Goal: Task Accomplishment & Management: Use online tool/utility

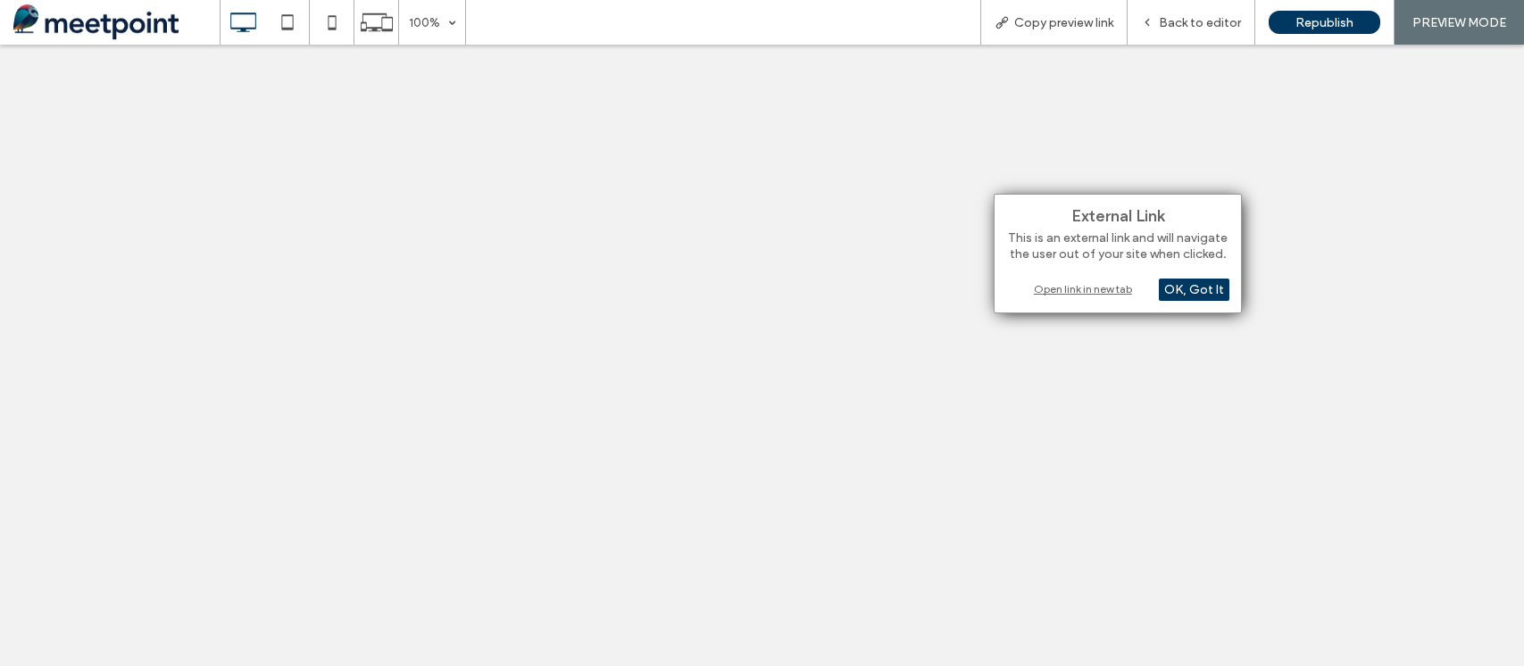
click at [1082, 282] on div "Open link in new tab" at bounding box center [1117, 289] width 223 height 19
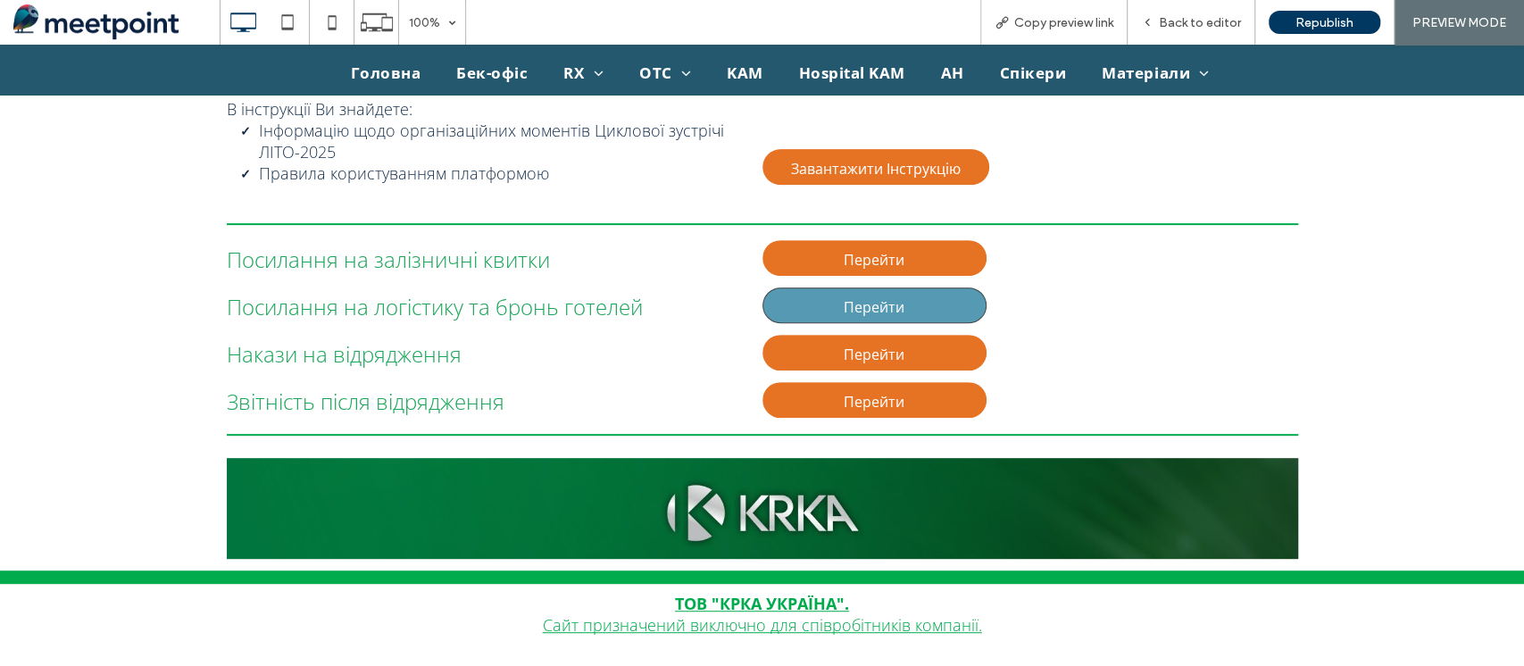
click at [915, 310] on link "Перейти" at bounding box center [875, 306] width 225 height 36
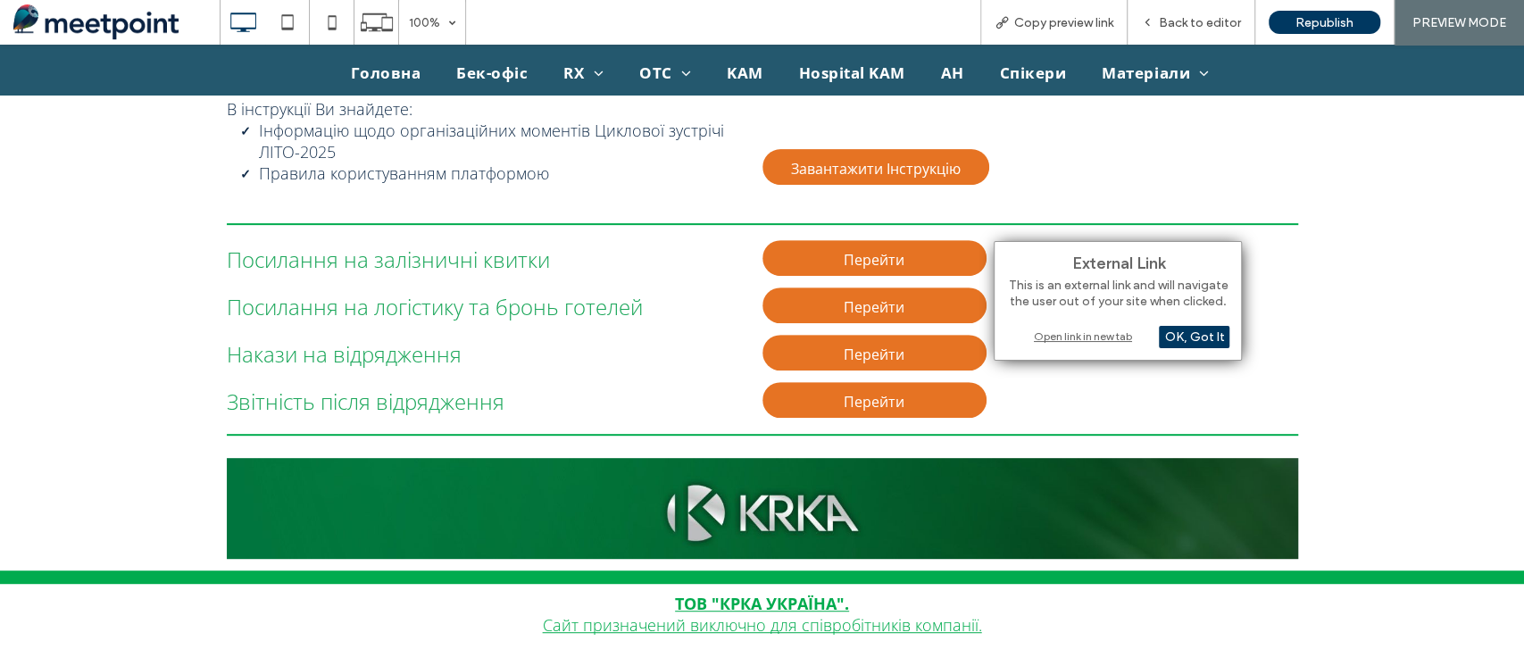
click at [1084, 334] on div "Open link in new tab" at bounding box center [1117, 336] width 223 height 19
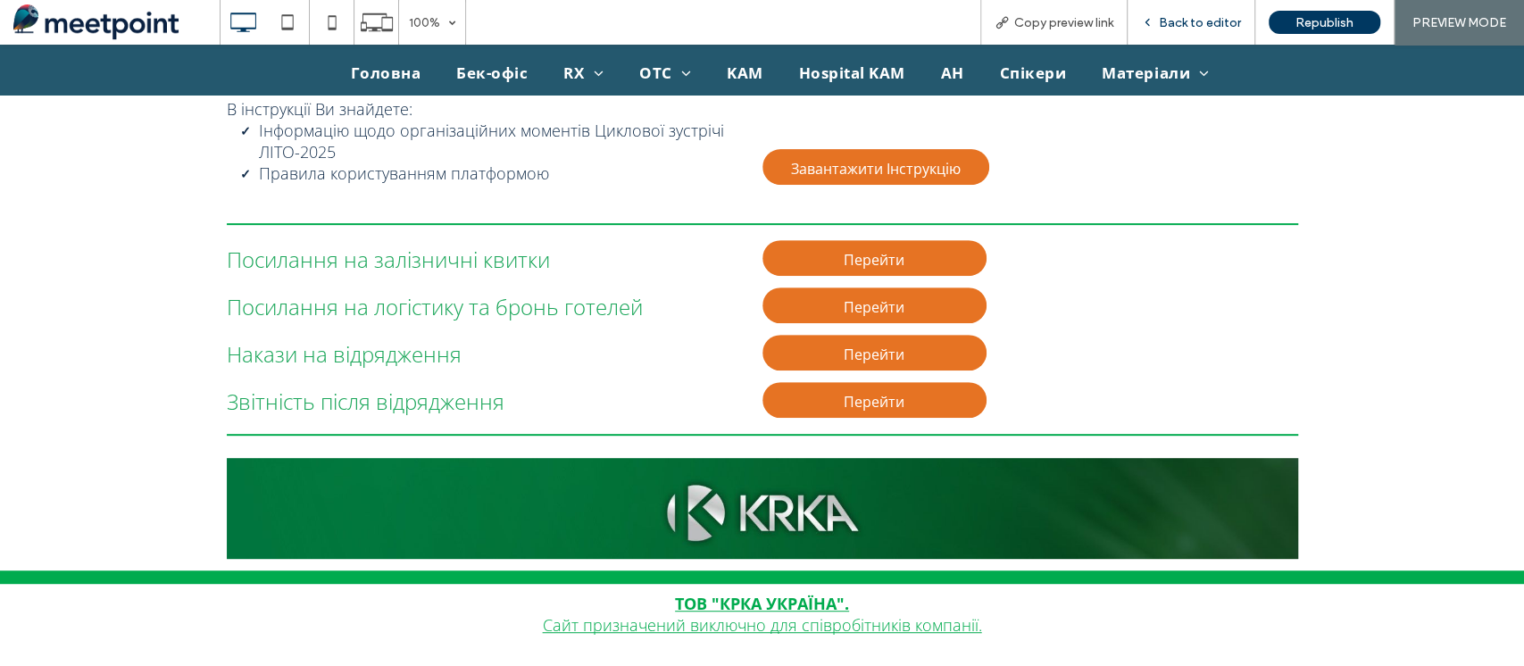
click at [1174, 21] on span "Back to editor" at bounding box center [1200, 22] width 82 height 15
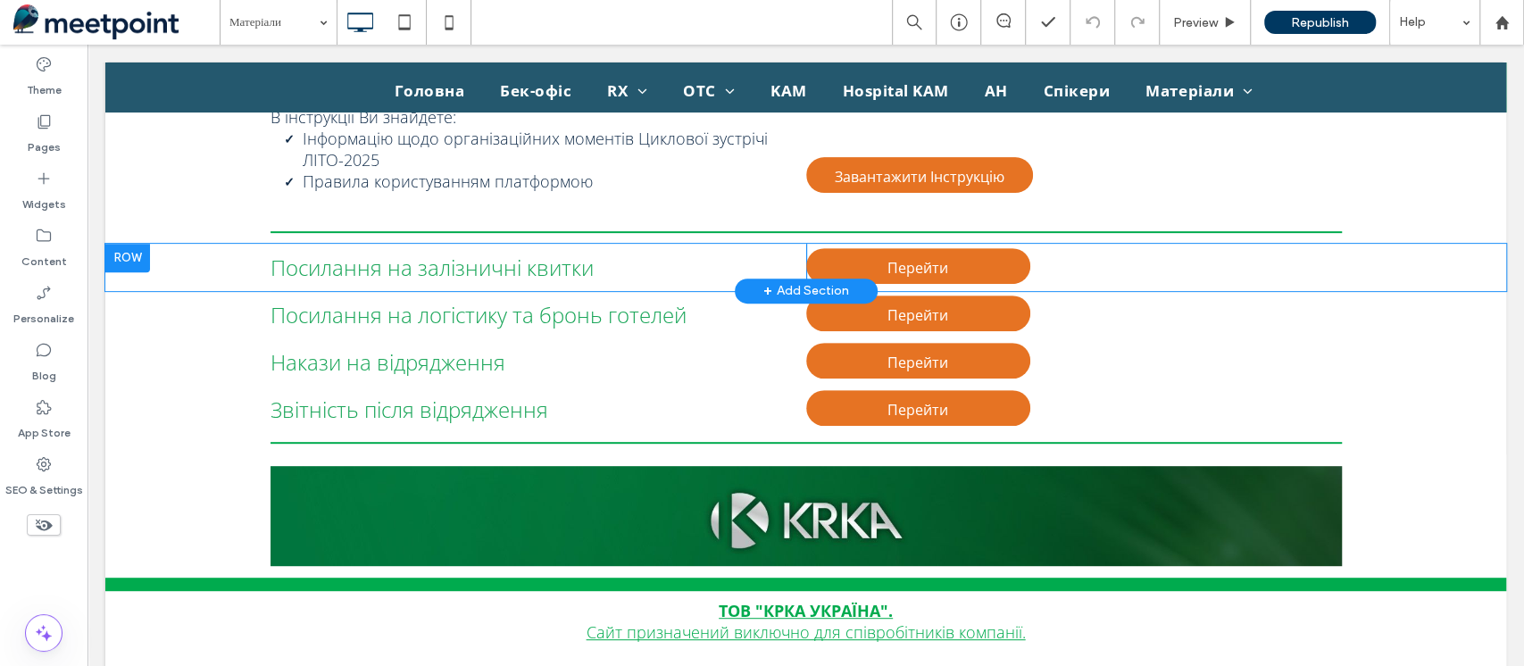
scroll to position [413, 0]
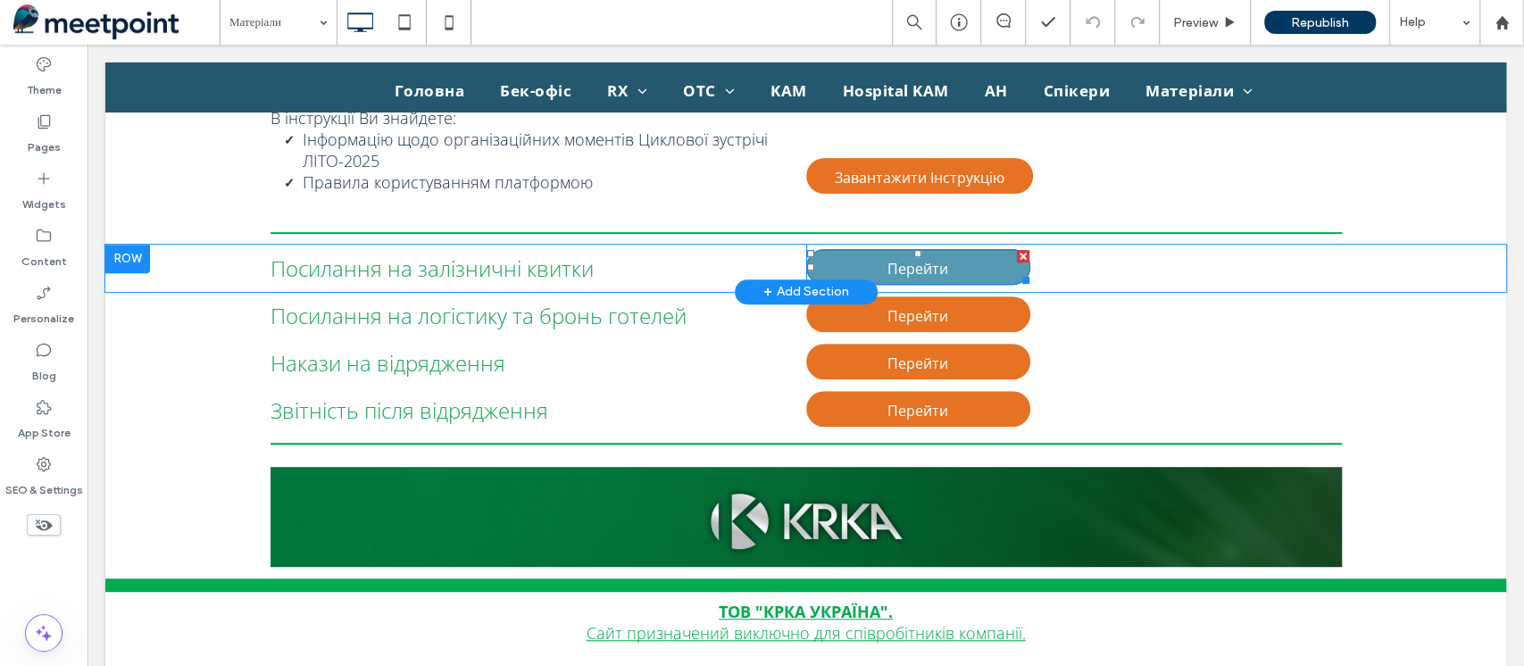
click at [911, 258] on span "Перейти" at bounding box center [918, 269] width 61 height 38
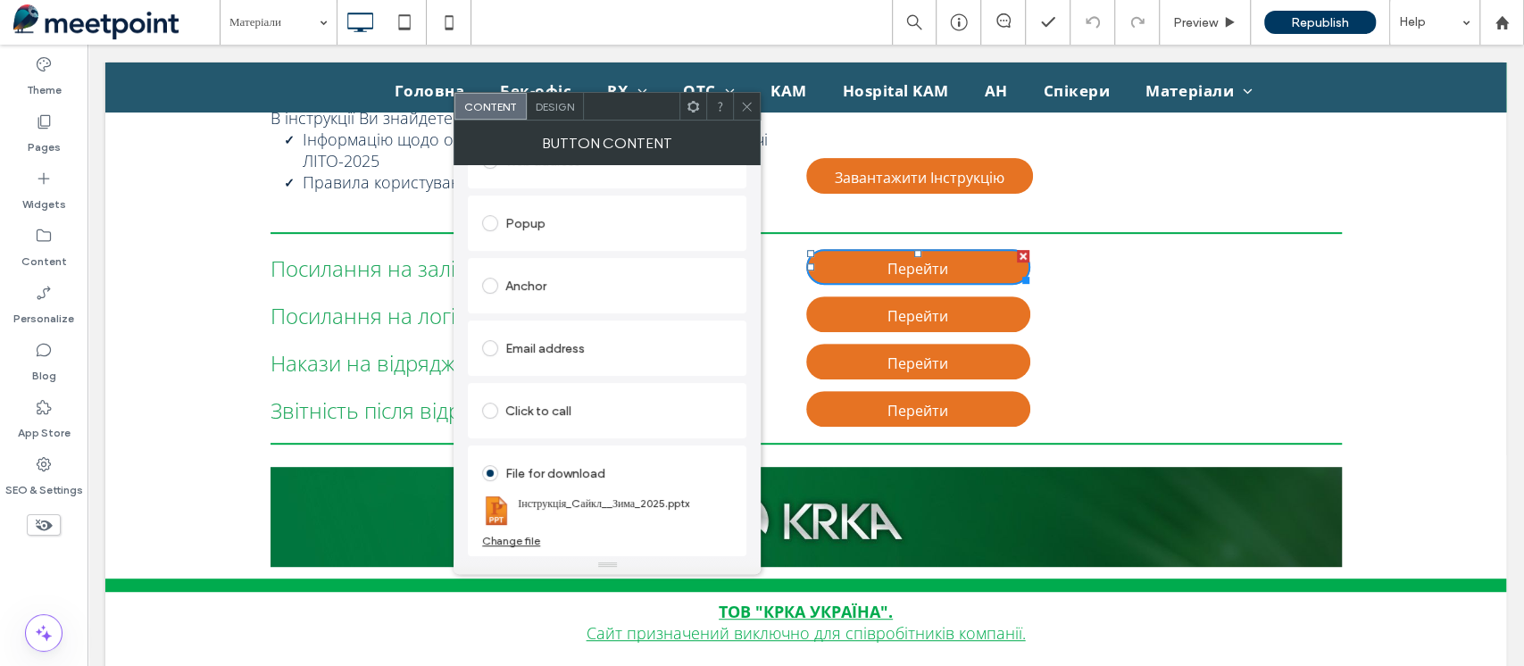
scroll to position [46, 0]
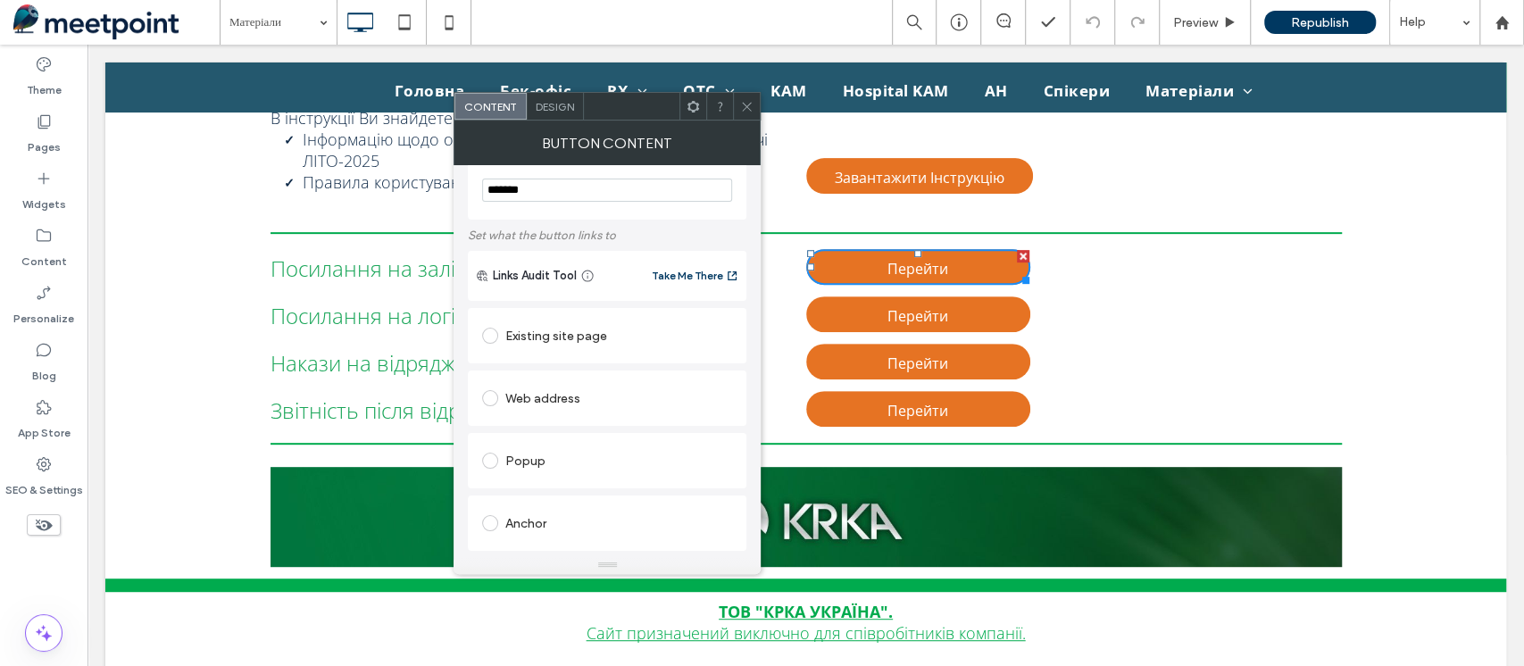
click at [588, 397] on div "Web address" at bounding box center [607, 398] width 250 height 29
click at [1398, 220] on div "В інструкції Ви знайдете: Інформацію щодо організаційних моментів Циклової зуст…" at bounding box center [805, 160] width 1401 height 125
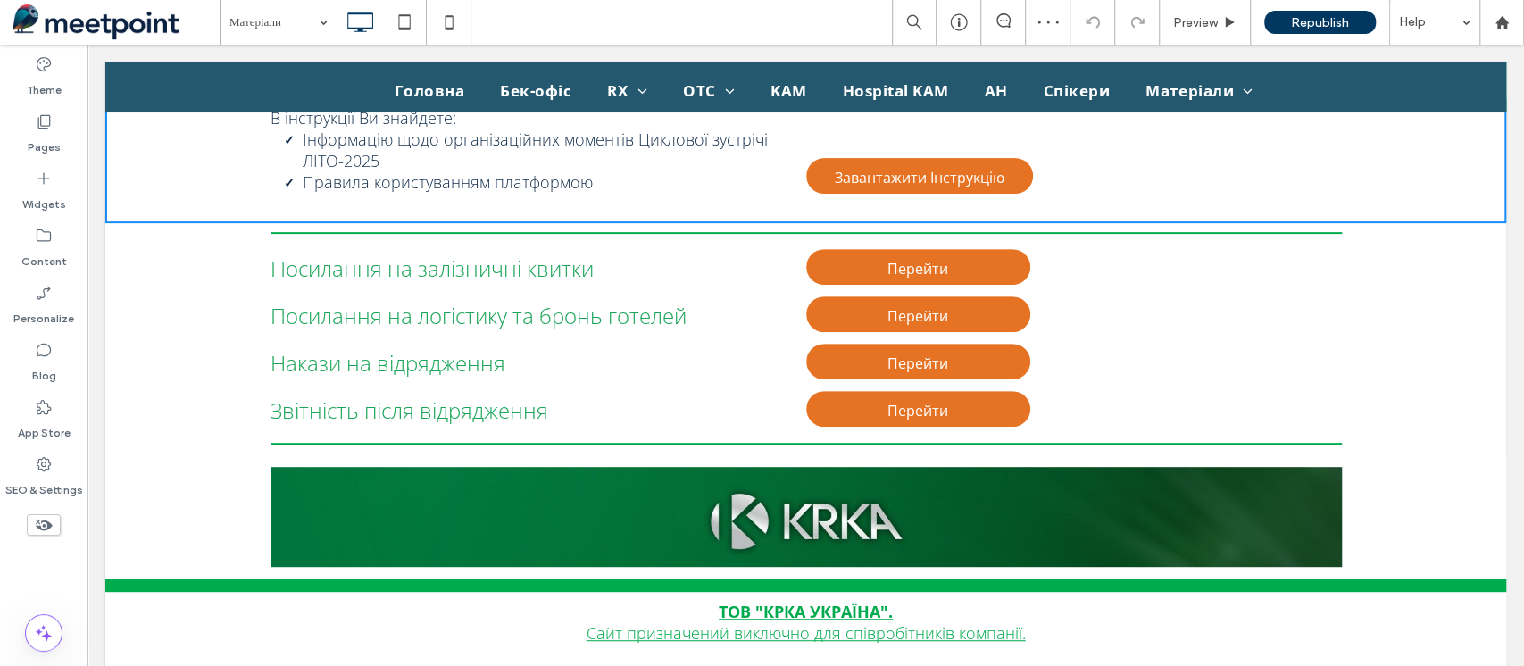
click at [1467, 346] on div "Накази на відрядження Click To Paste [GEOGRAPHIC_DATA] Click To Paste Row + Add…" at bounding box center [805, 362] width 1401 height 47
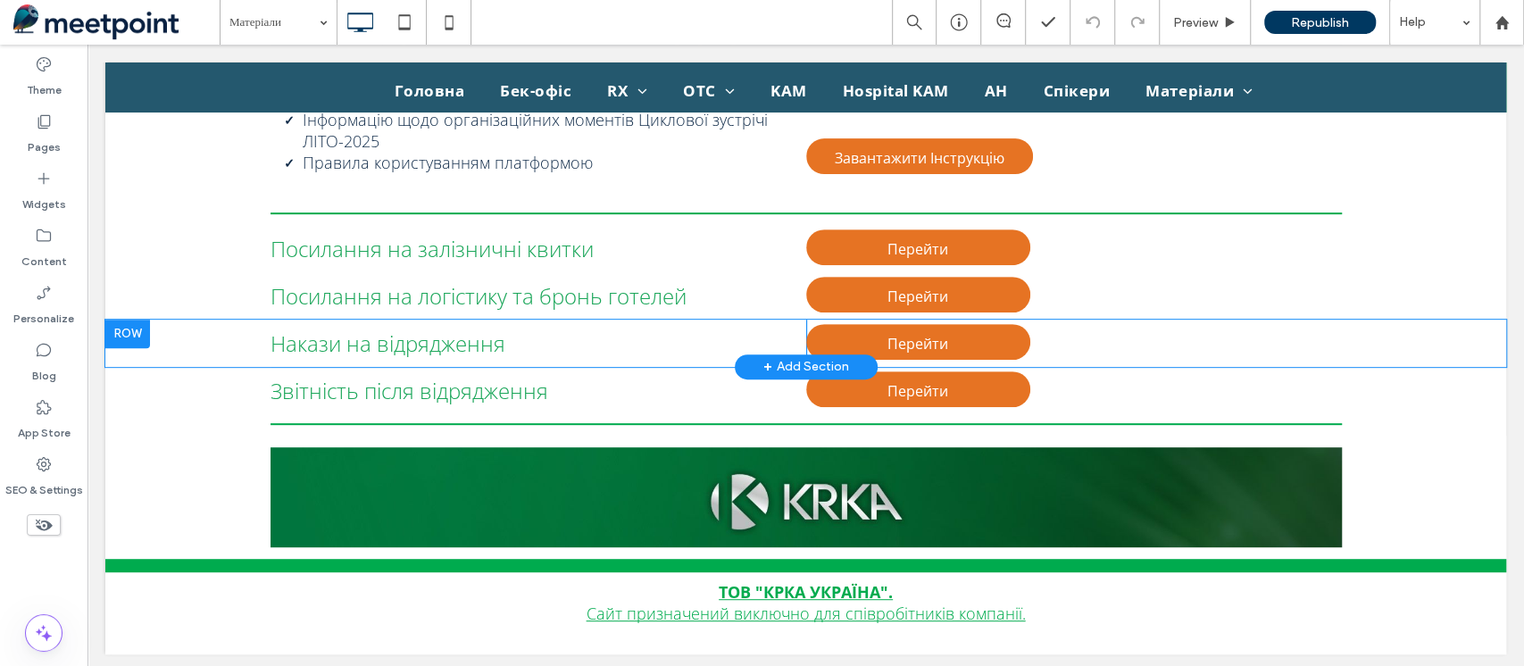
scroll to position [440, 0]
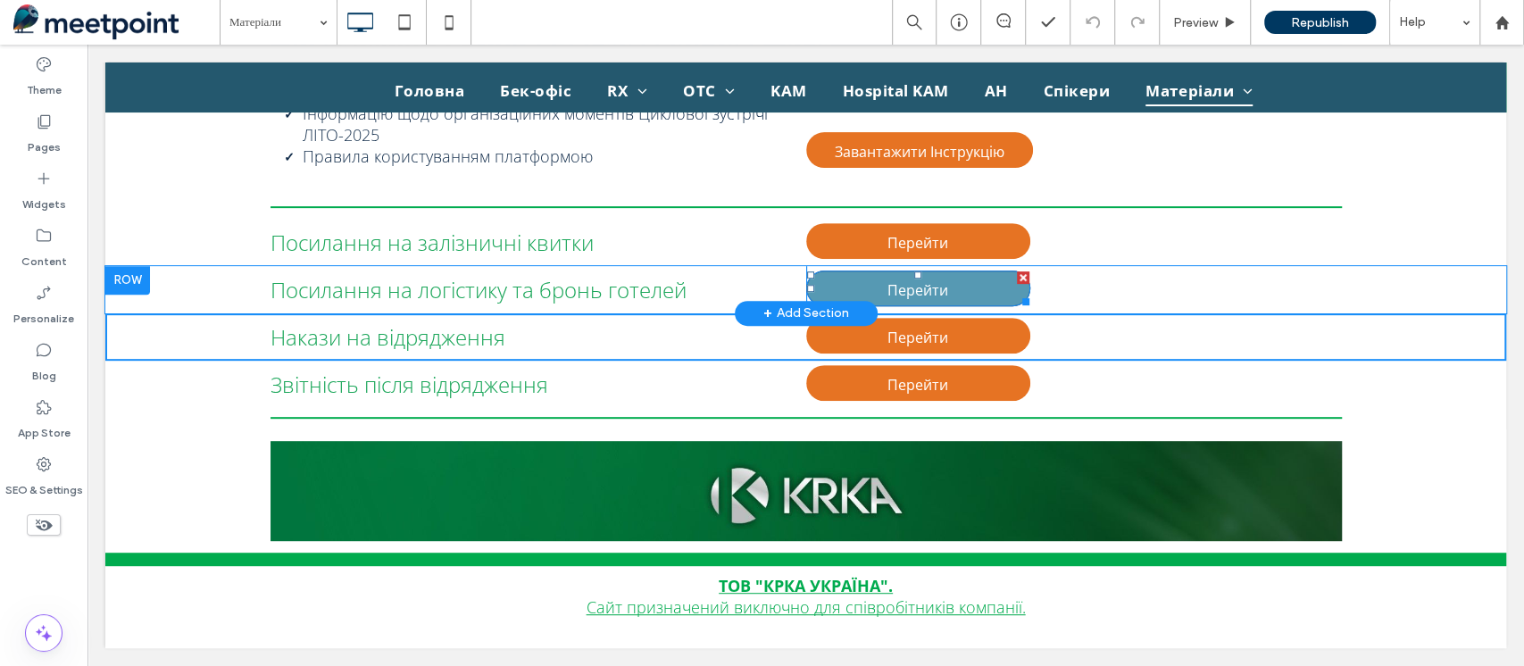
click at [985, 280] on link "Перейти" at bounding box center [918, 289] width 225 height 36
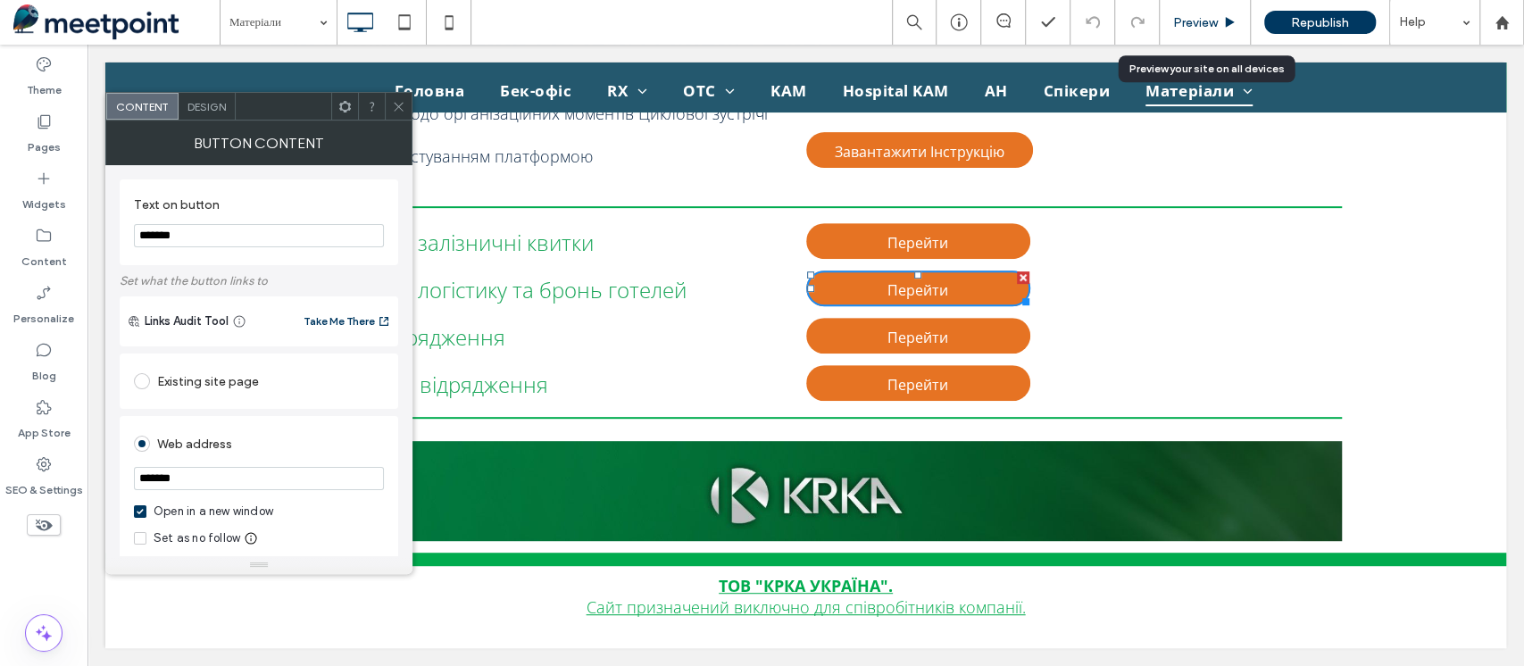
click at [1192, 26] on span "Preview" at bounding box center [1195, 22] width 45 height 15
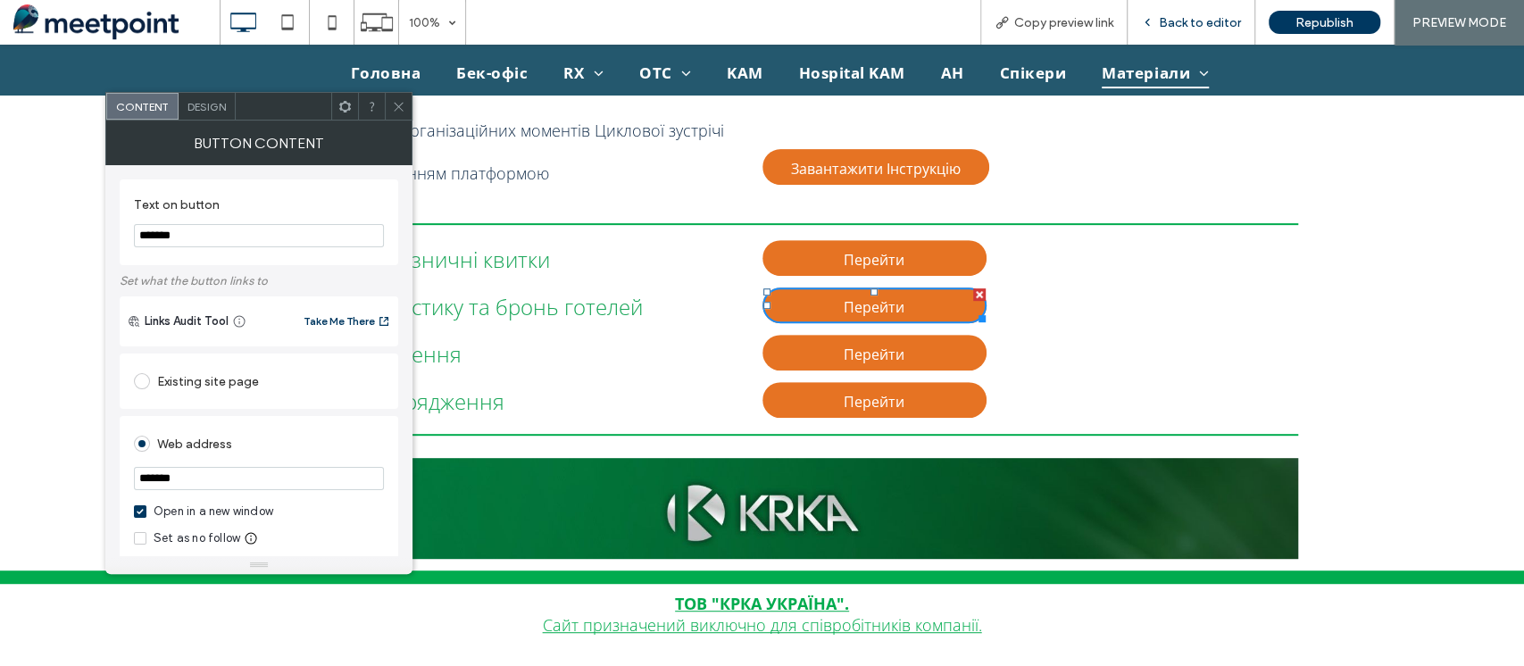
scroll to position [434, 0]
click at [397, 76] on span "Головна" at bounding box center [386, 73] width 71 height 30
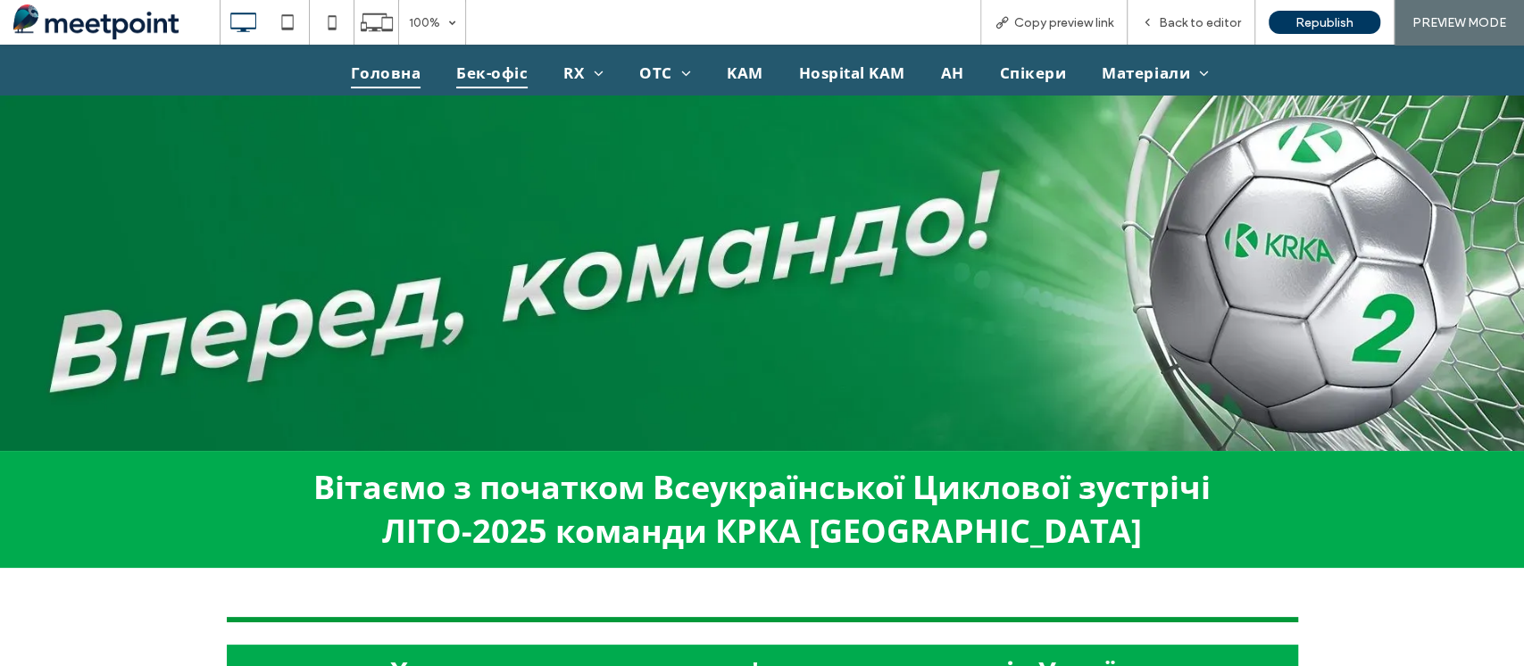
click at [507, 72] on span "Бек-офіс" at bounding box center [491, 73] width 71 height 30
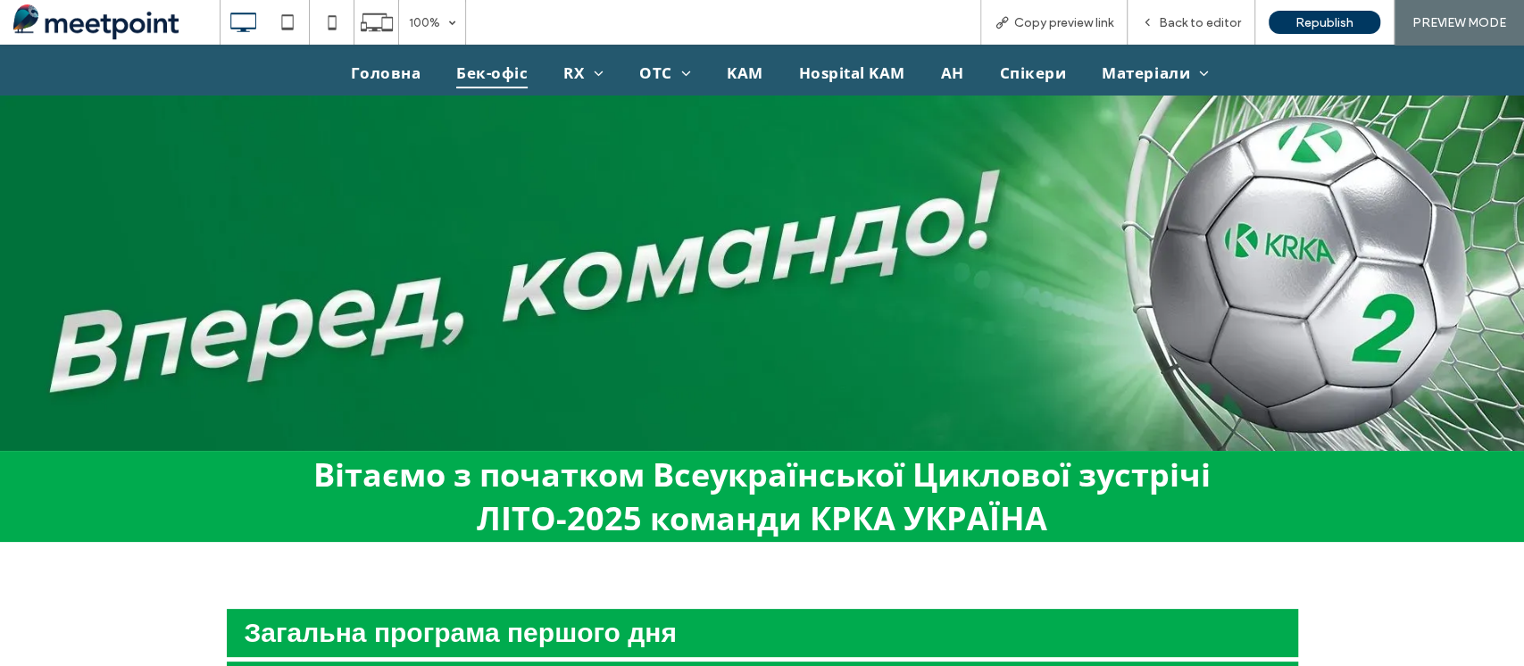
scroll to position [351, 0]
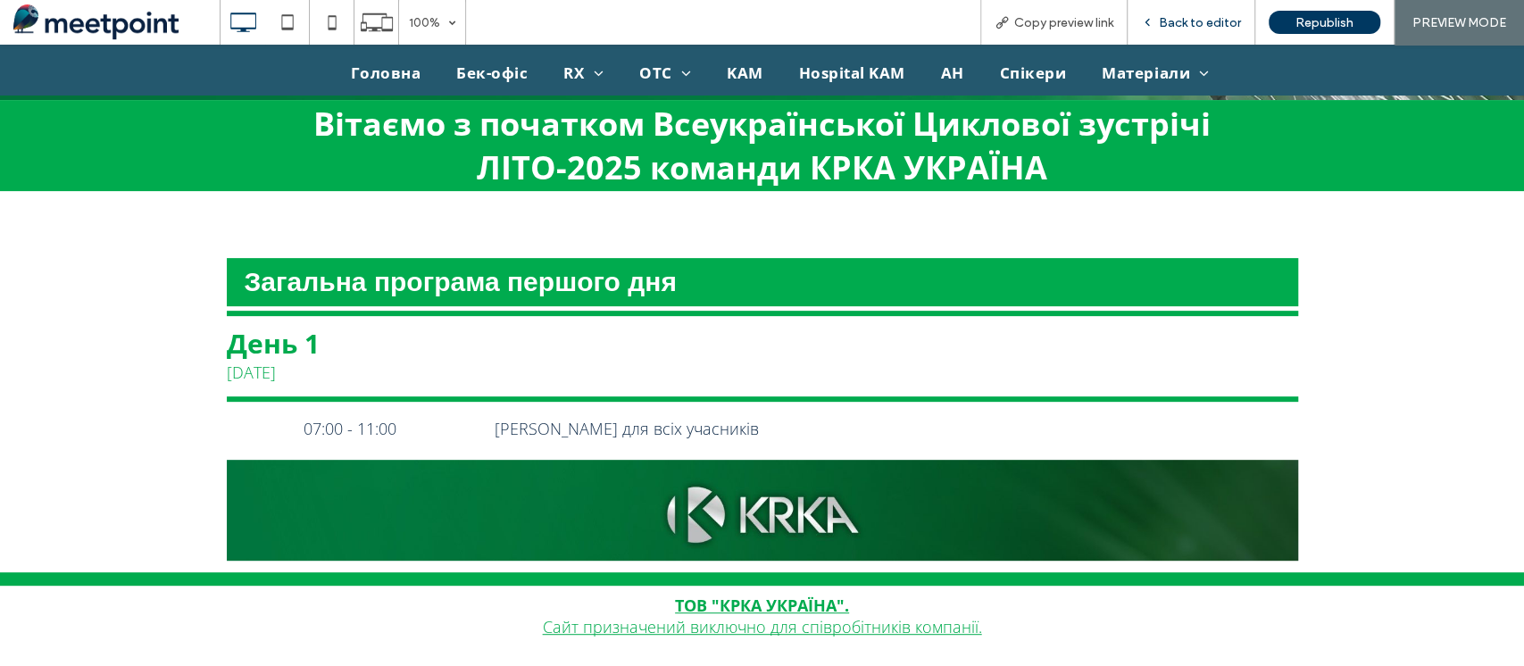
click at [1200, 20] on span "Back to editor" at bounding box center [1200, 22] width 82 height 15
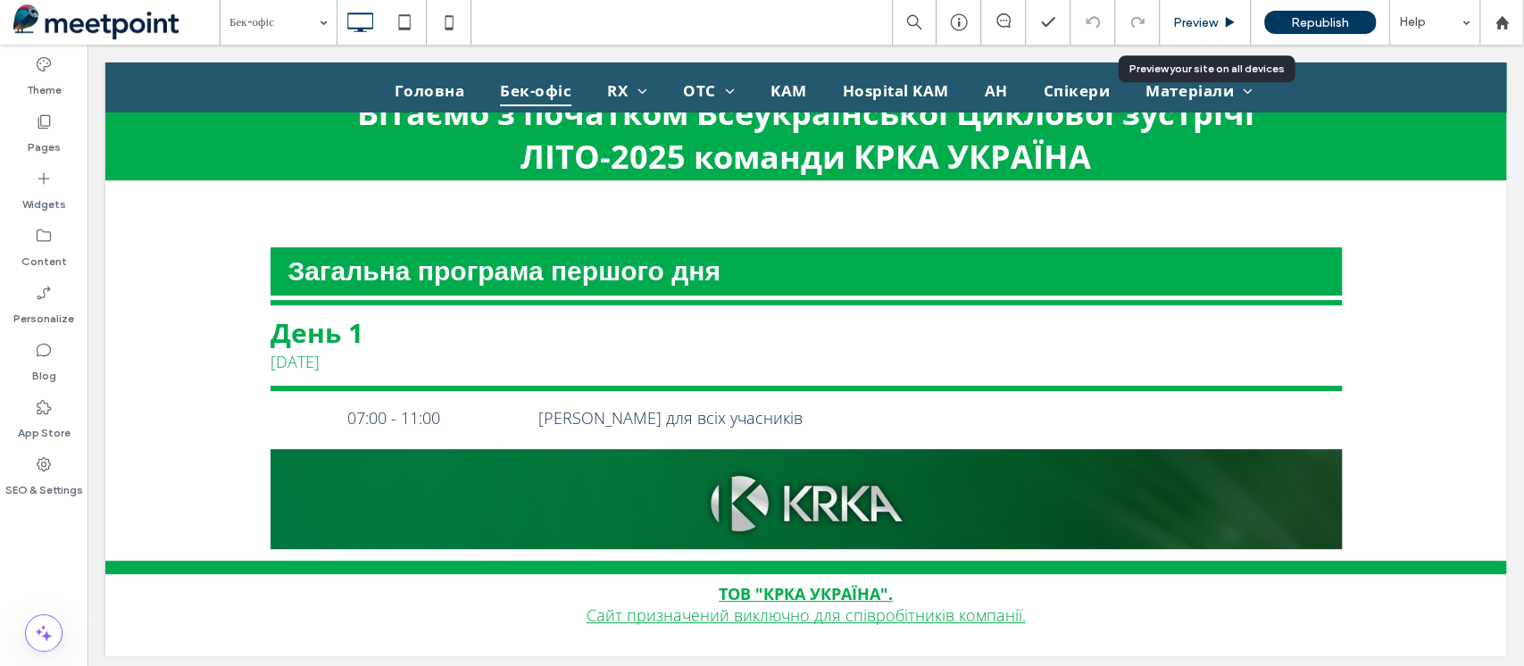
drag, startPoint x: 964, startPoint y: 15, endPoint x: 1214, endPoint y: 23, distance: 250.2
click at [1214, 23] on span "Preview" at bounding box center [1195, 22] width 45 height 15
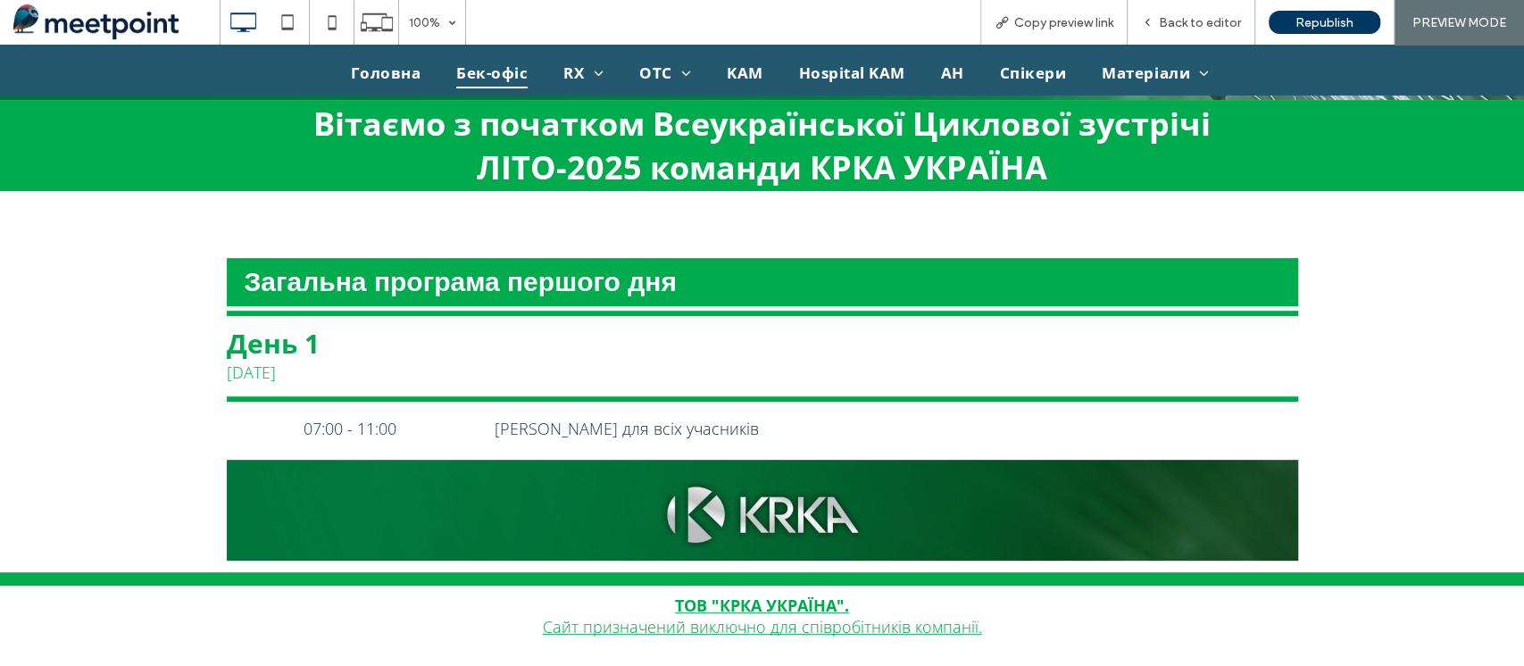
scroll to position [330, 0]
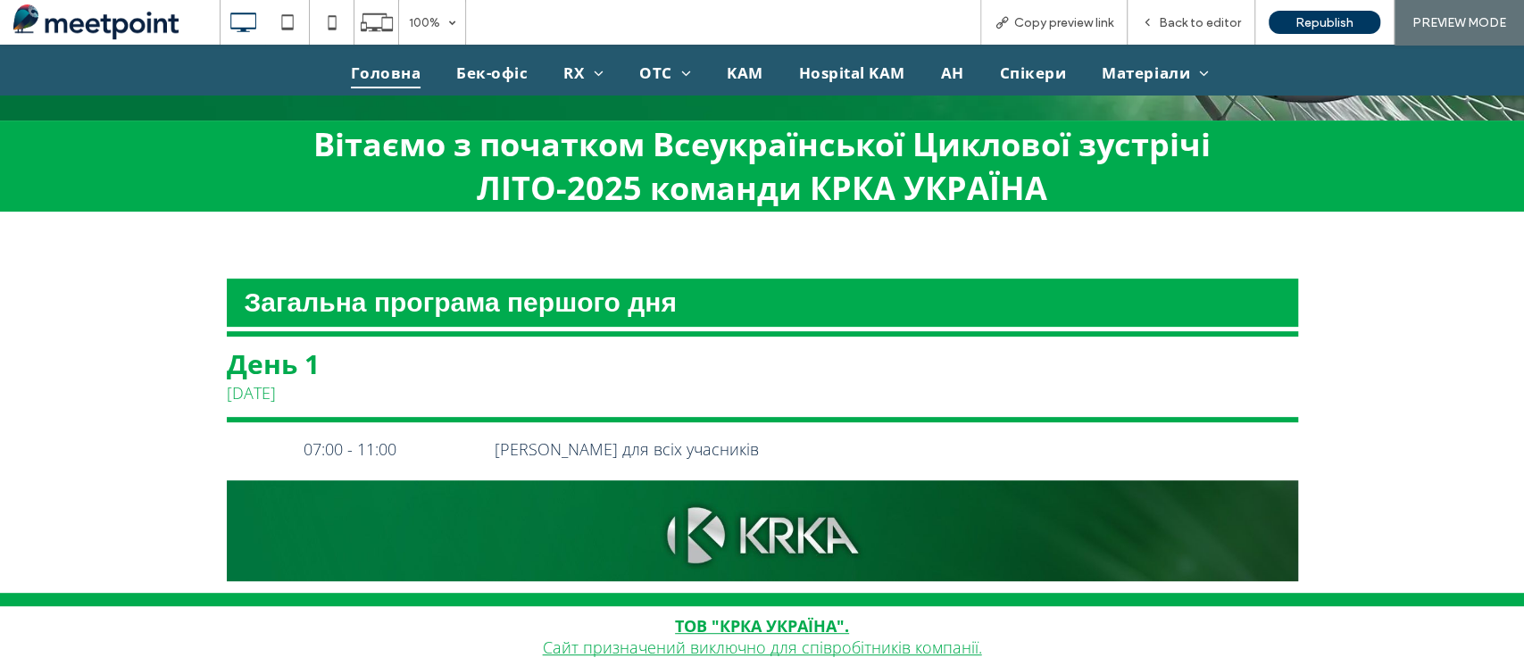
click at [395, 75] on span "Головна" at bounding box center [386, 73] width 71 height 30
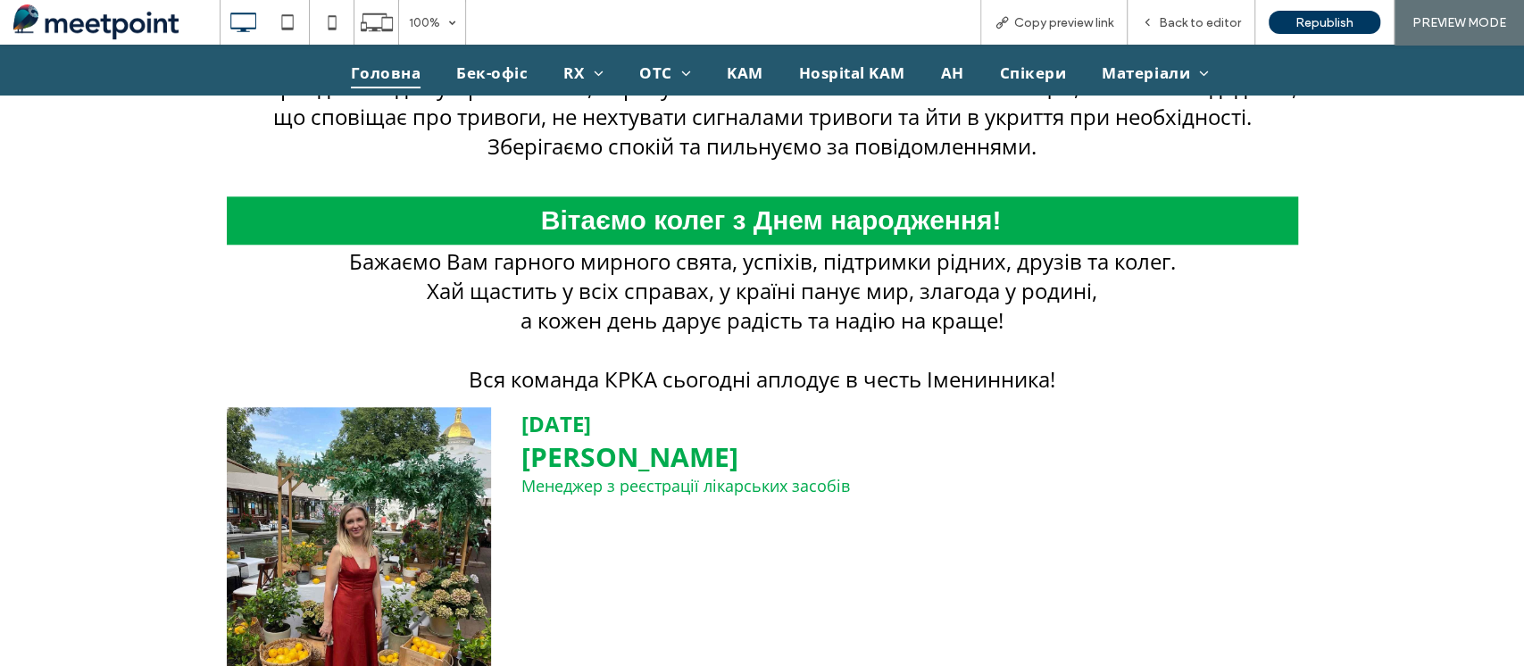
scroll to position [1190, 0]
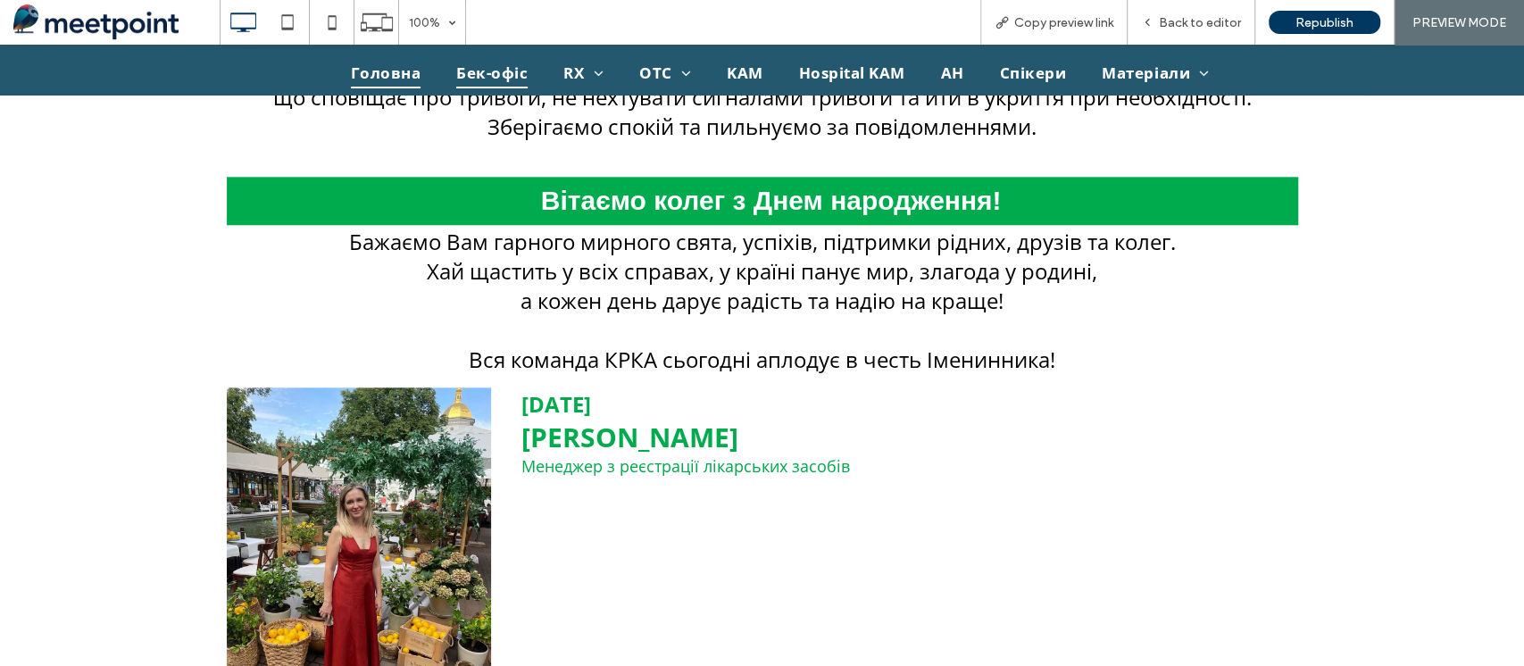
click at [496, 72] on span "Бек-офіс" at bounding box center [491, 73] width 71 height 30
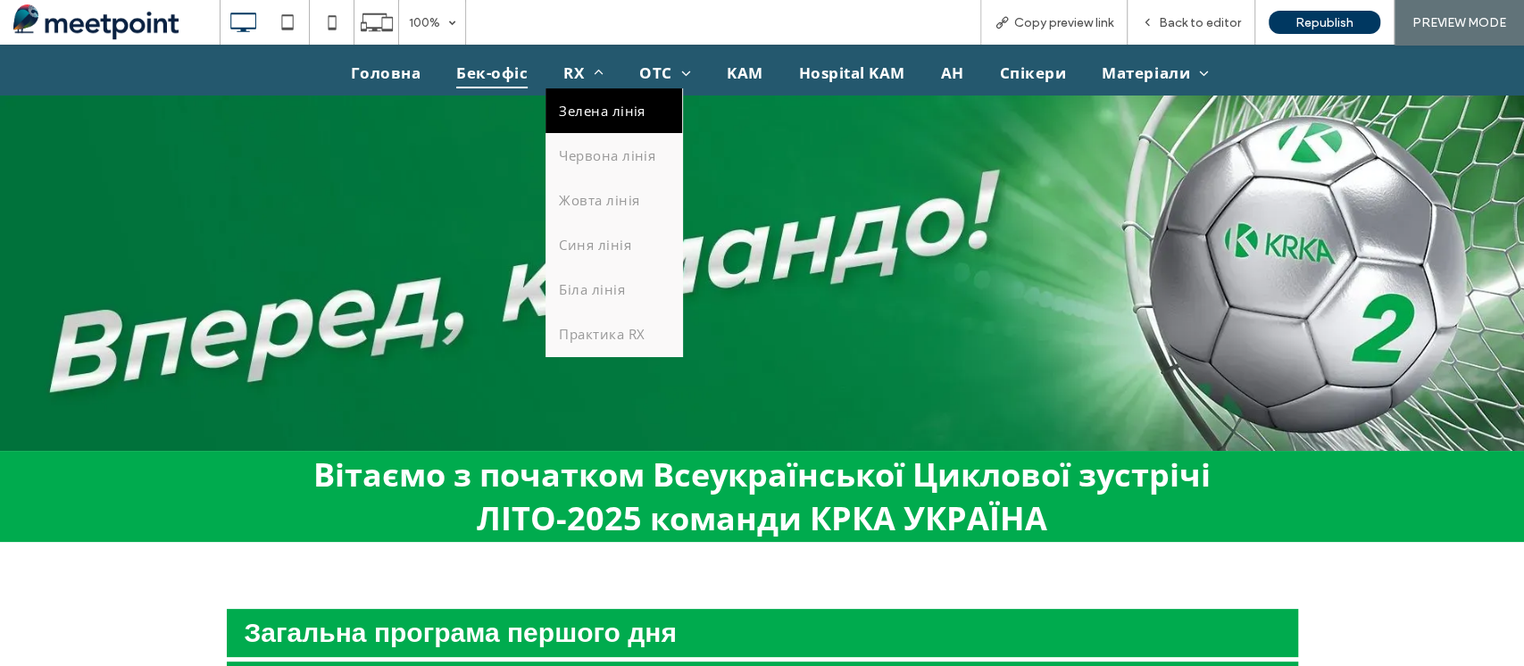
click at [580, 110] on span "Зелена лінія" at bounding box center [602, 111] width 86 height 18
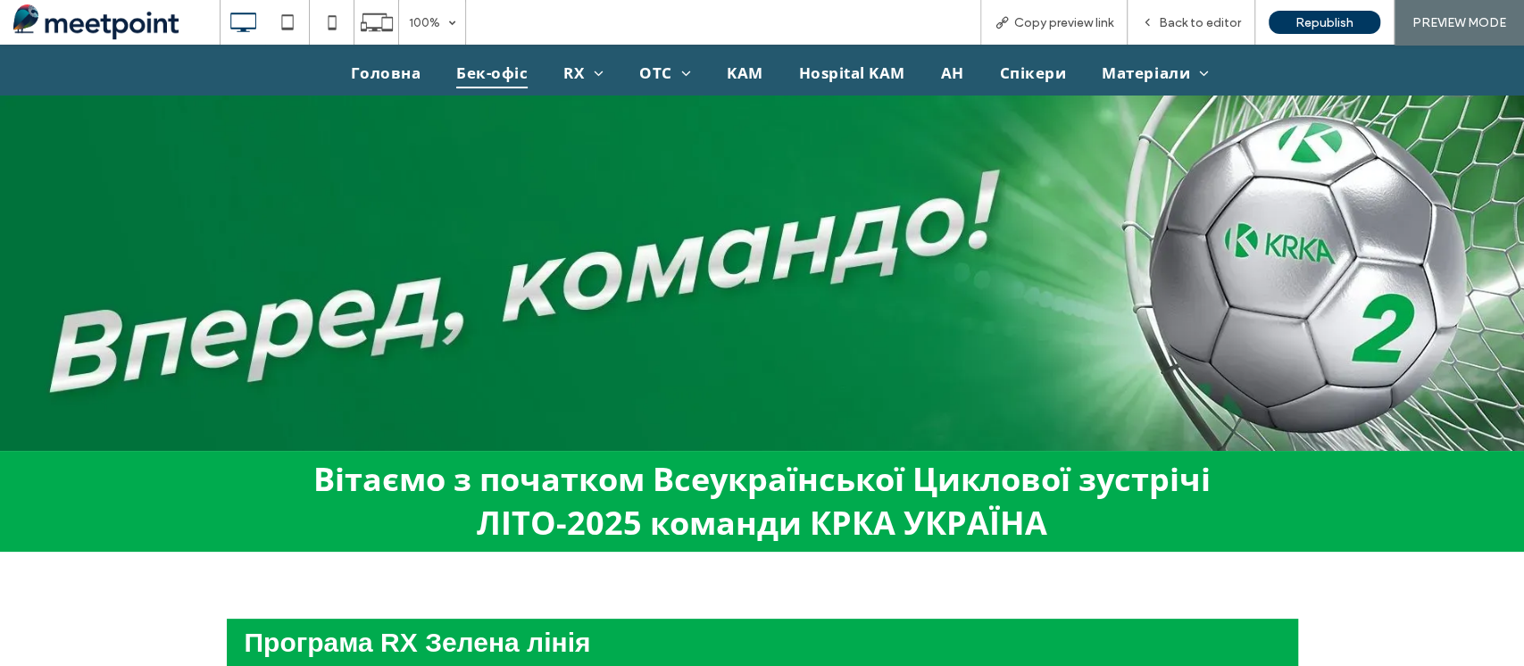
click at [507, 70] on span "Бек-офіс" at bounding box center [491, 73] width 71 height 30
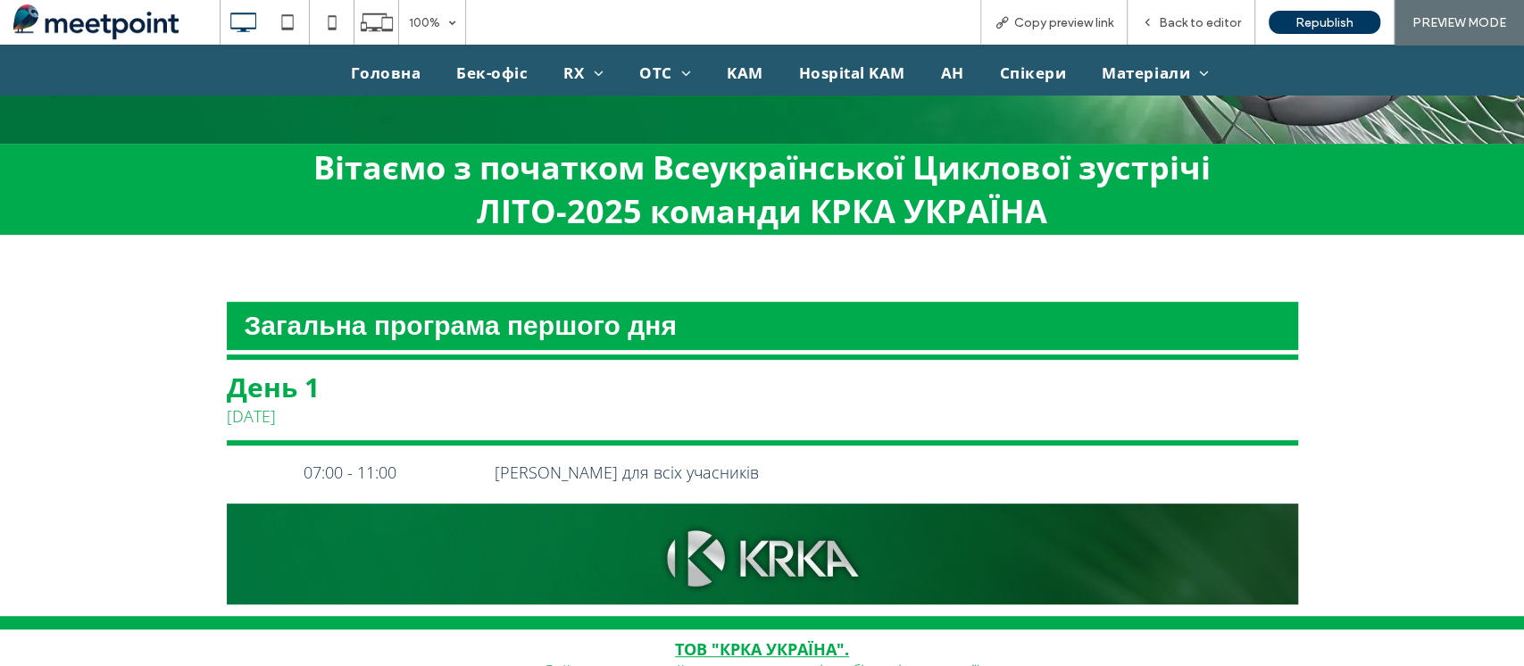
scroll to position [351, 0]
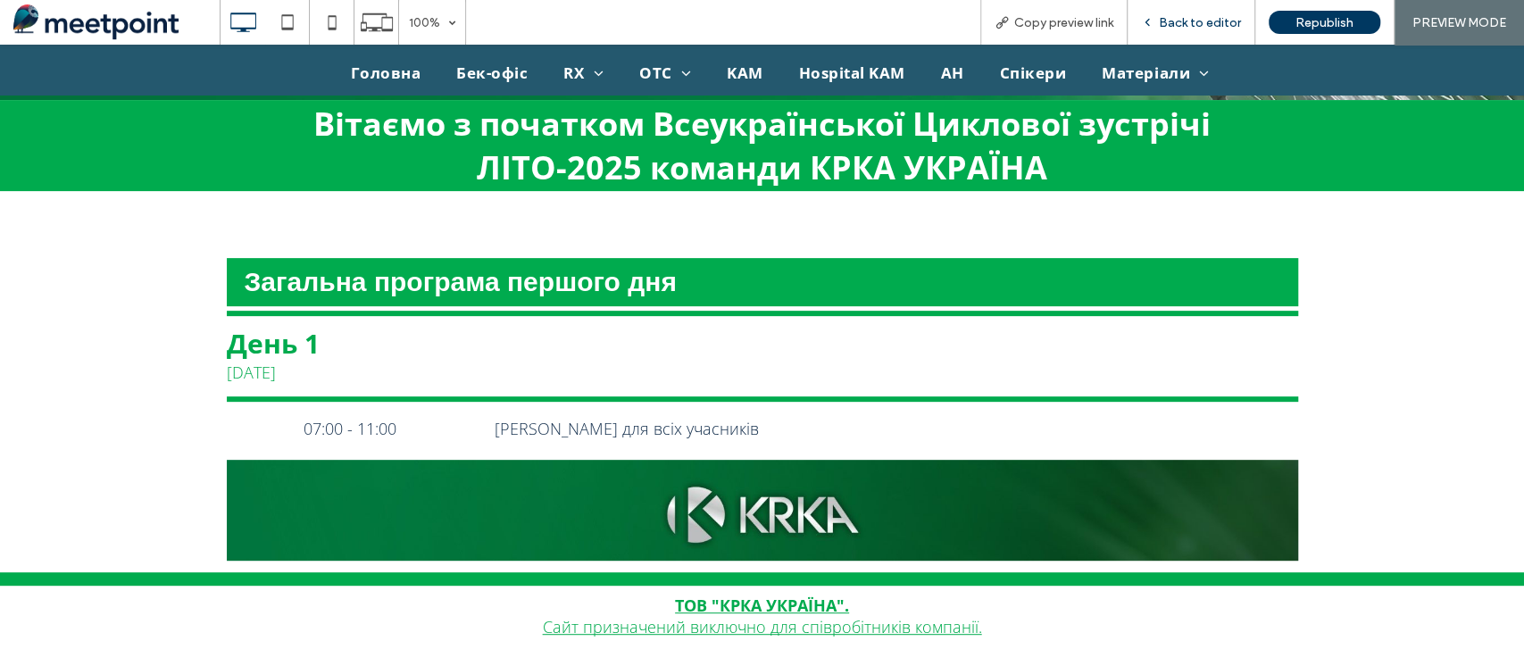
click at [1200, 22] on span "Back to editor" at bounding box center [1200, 22] width 82 height 15
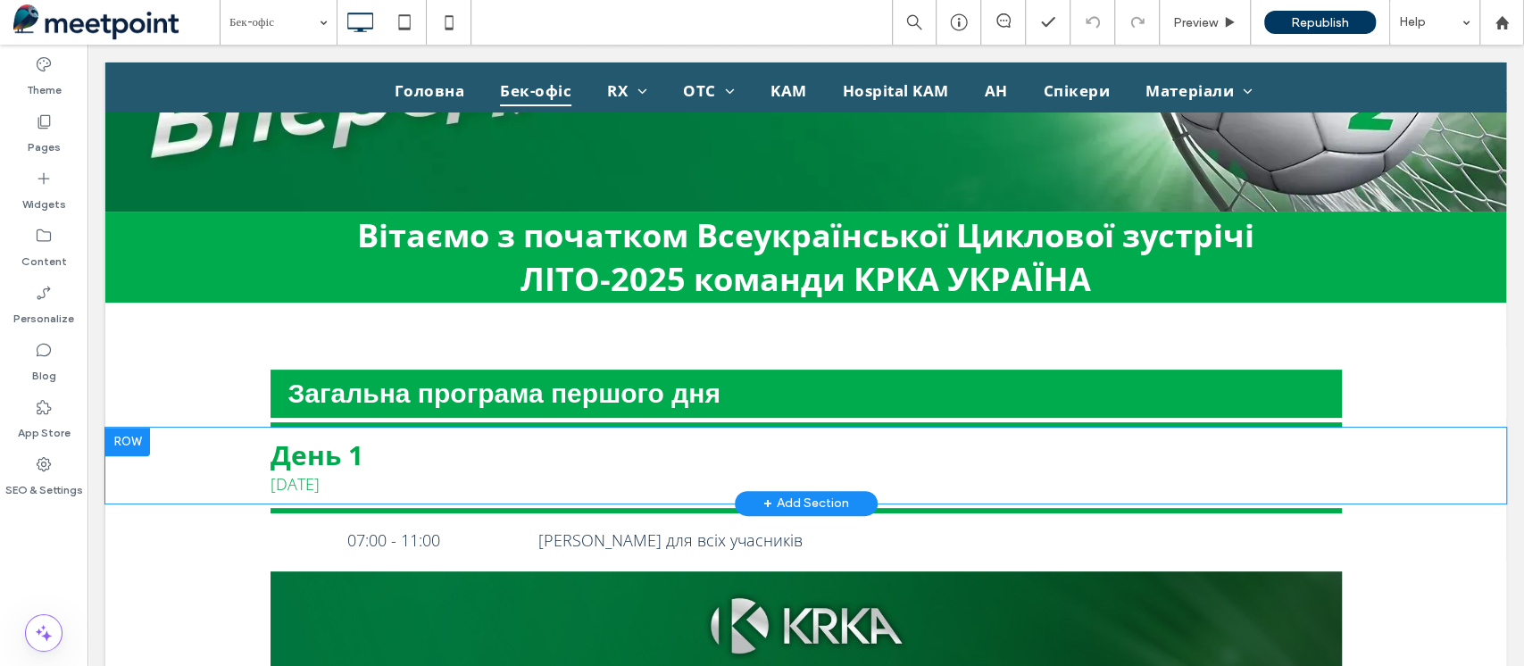
scroll to position [119, 0]
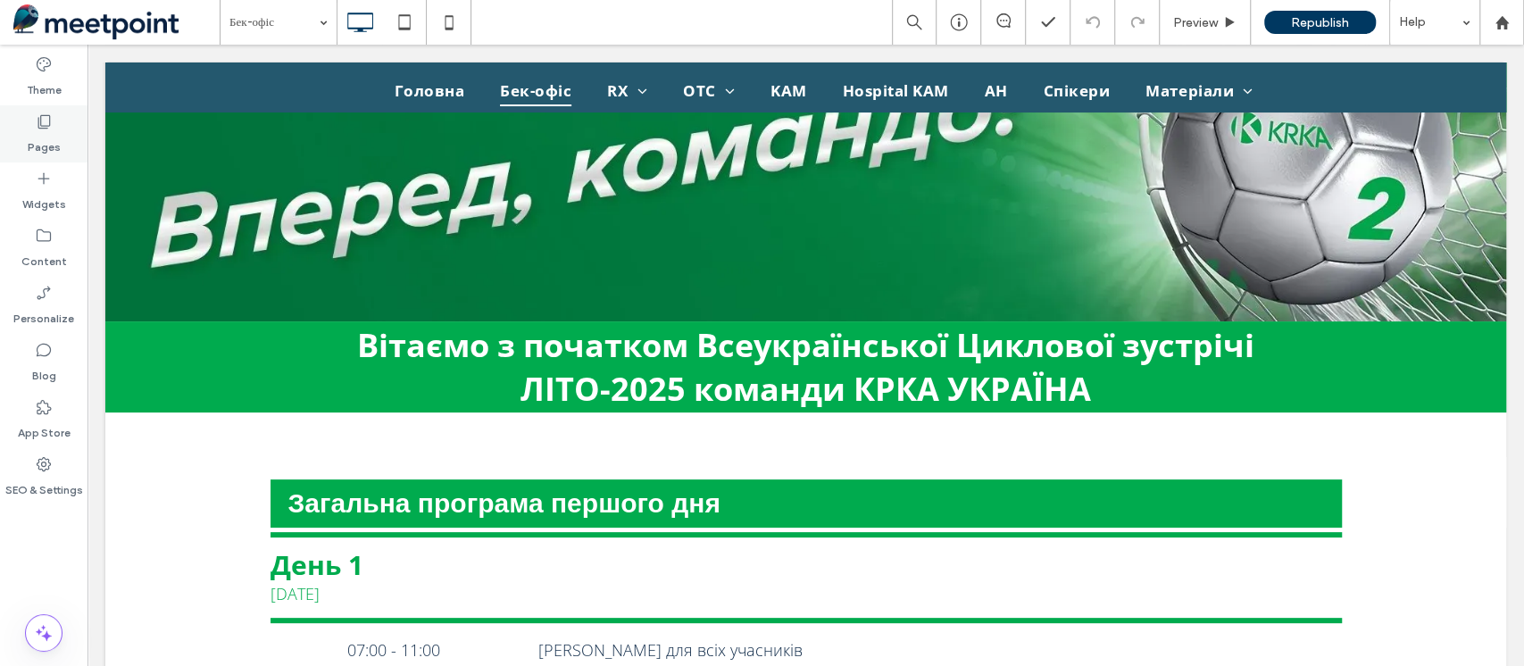
click at [45, 124] on icon at bounding box center [44, 122] width 18 height 18
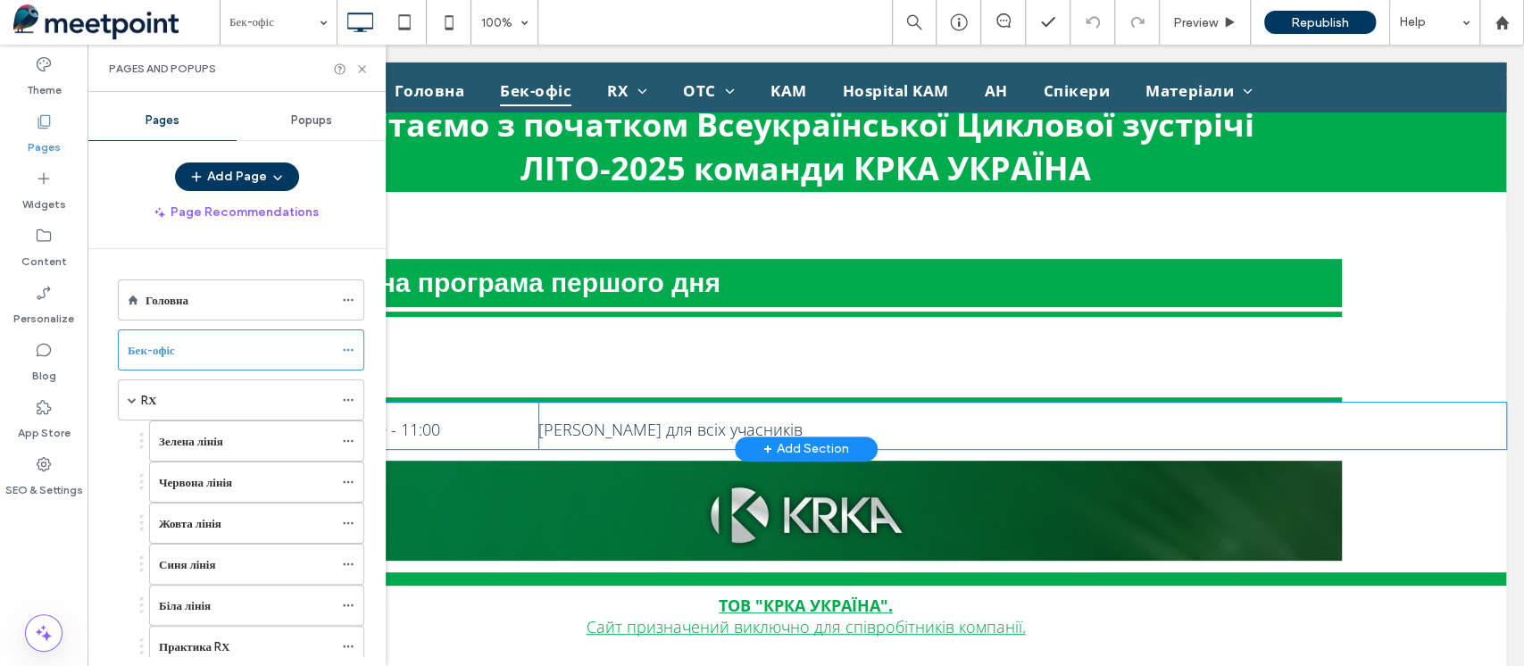
scroll to position [357, 0]
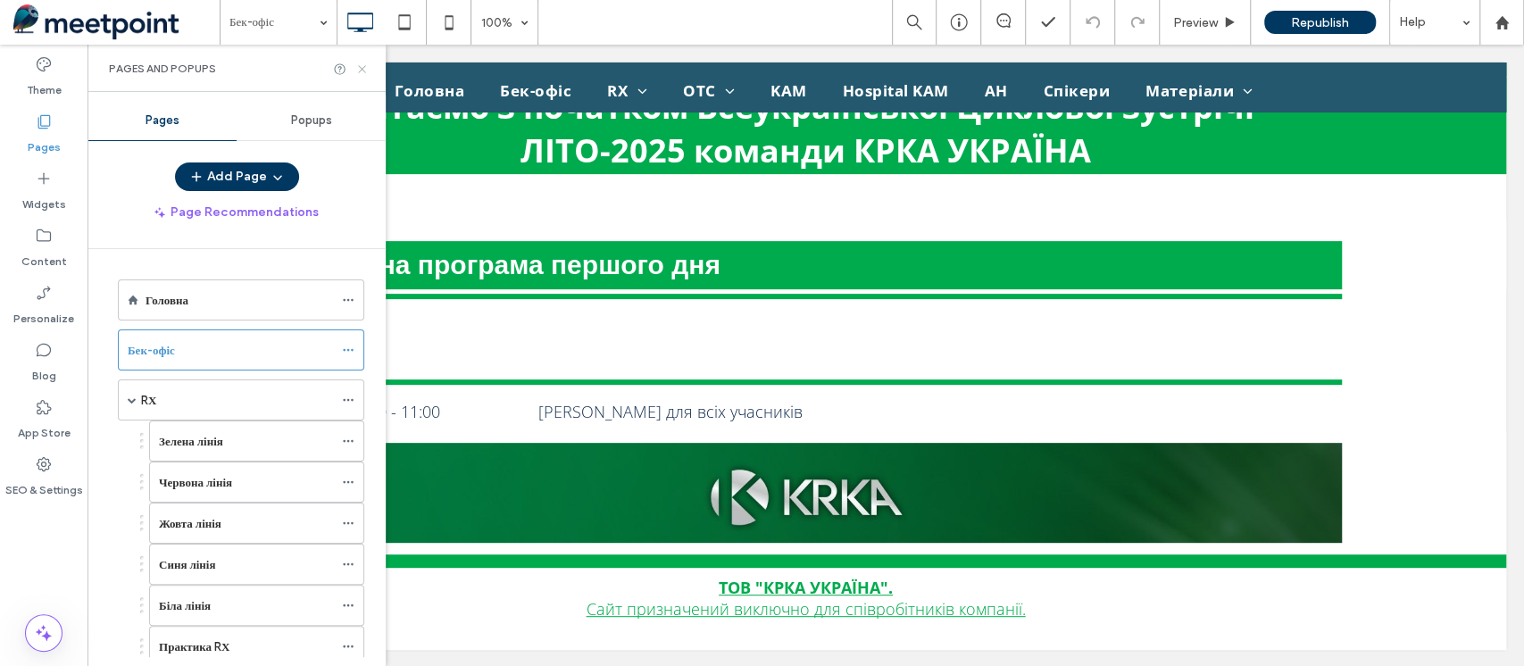
click at [365, 64] on icon at bounding box center [361, 69] width 13 height 13
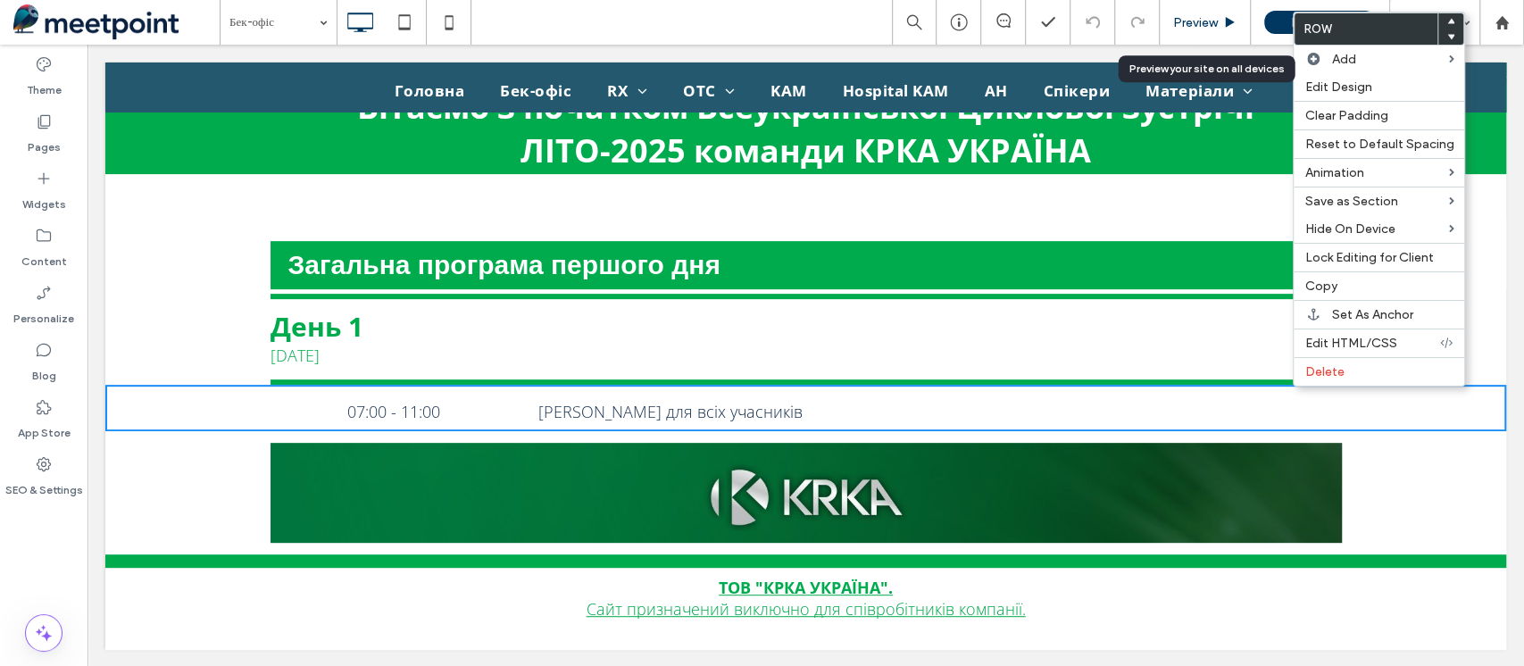
click at [1199, 17] on span "Preview" at bounding box center [1195, 22] width 45 height 15
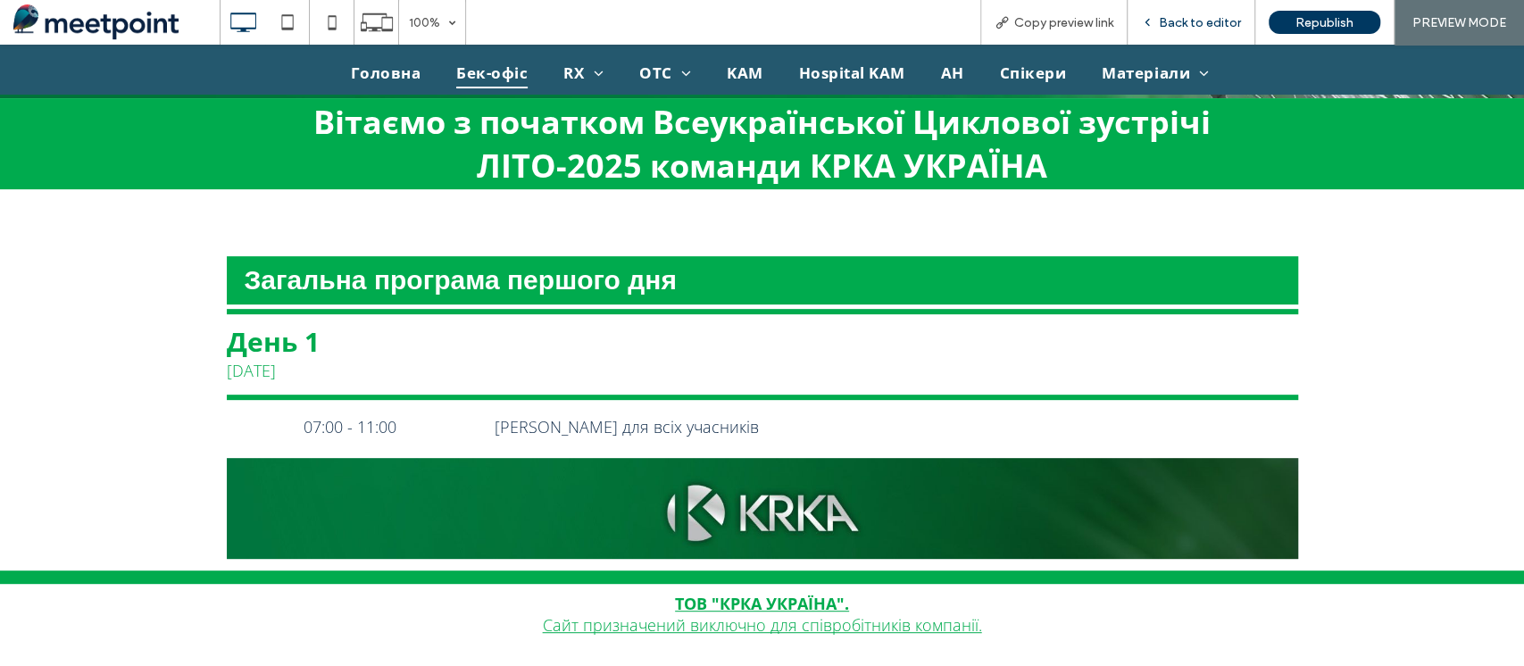
scroll to position [330, 0]
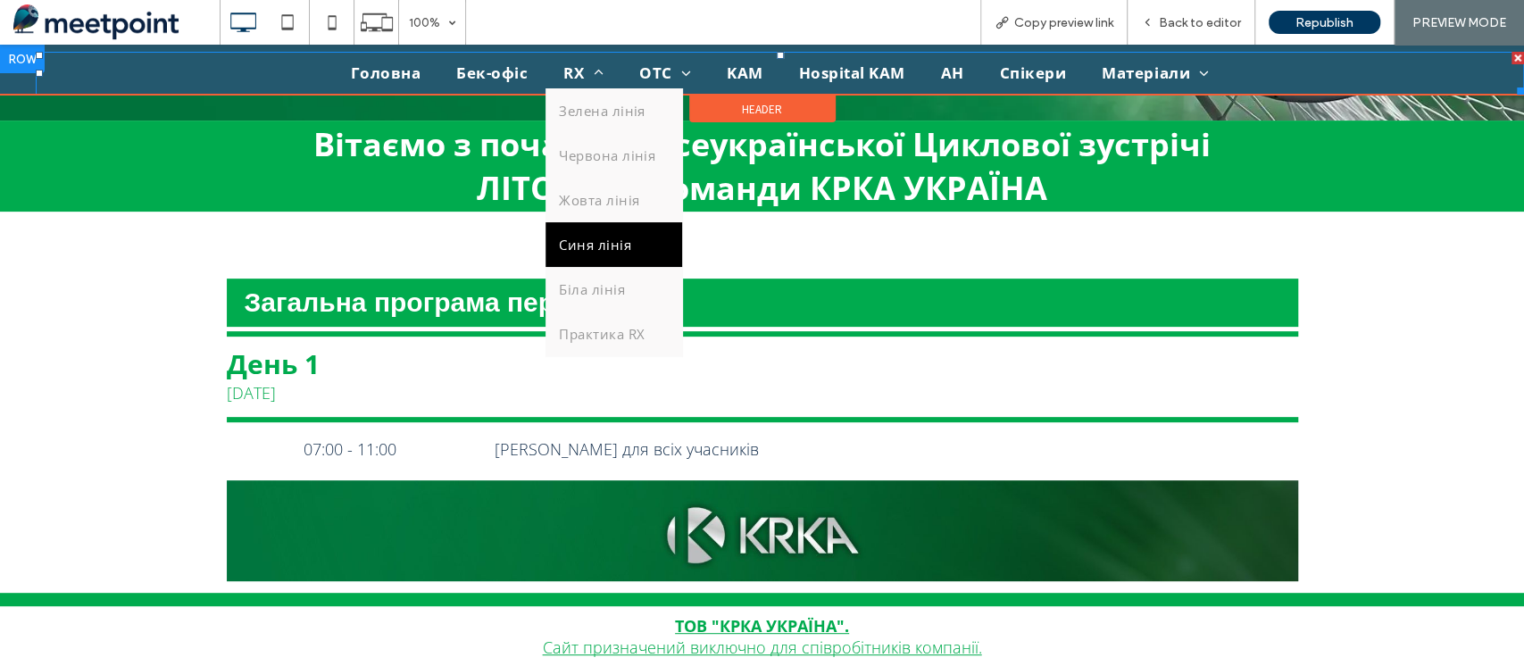
click at [609, 247] on span "Синя лінія" at bounding box center [595, 245] width 72 height 18
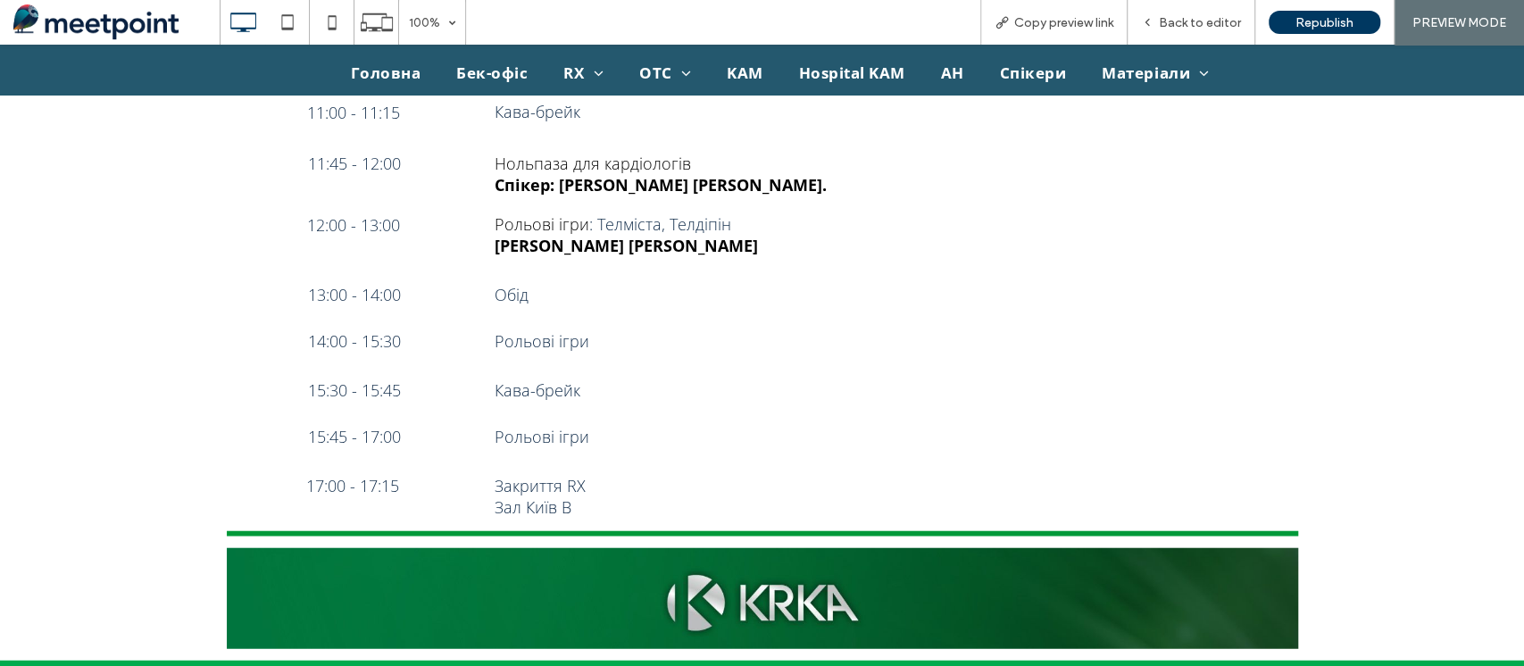
scroll to position [2925, 0]
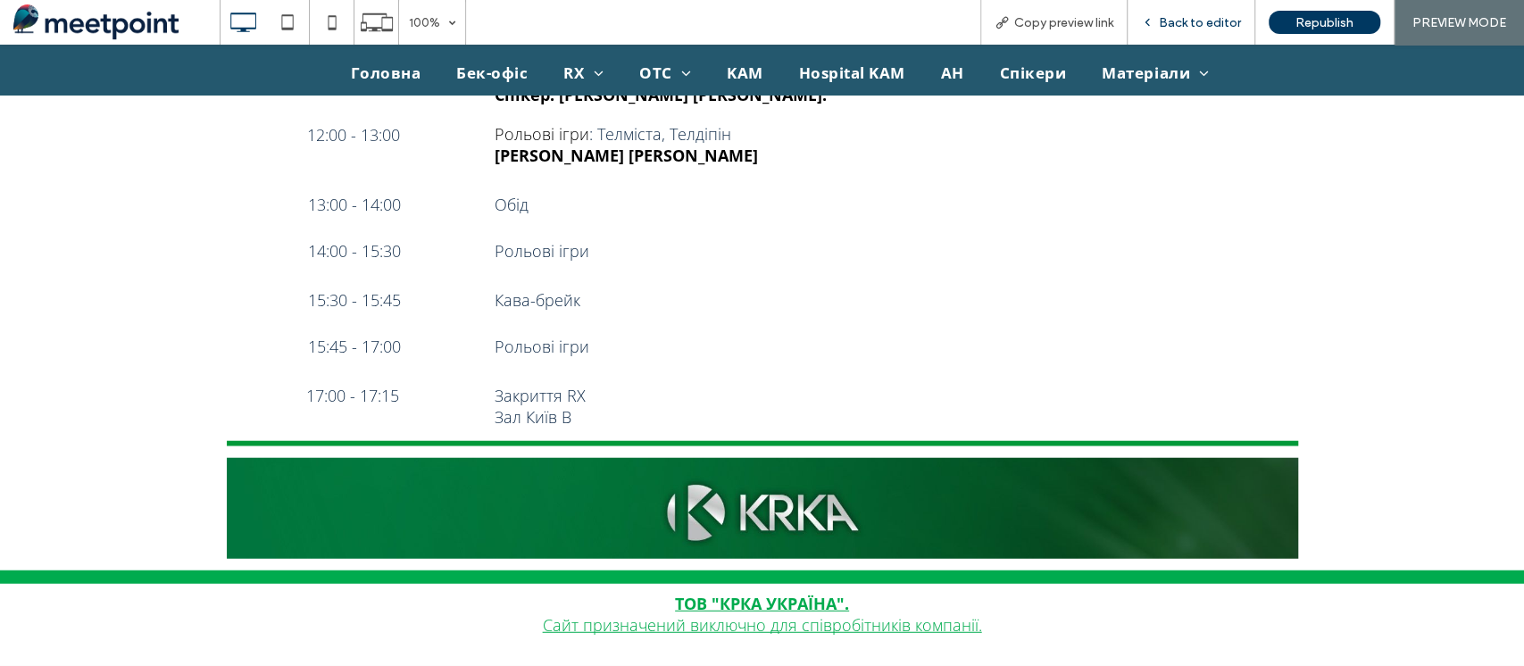
click at [1198, 21] on span "Back to editor" at bounding box center [1200, 22] width 82 height 15
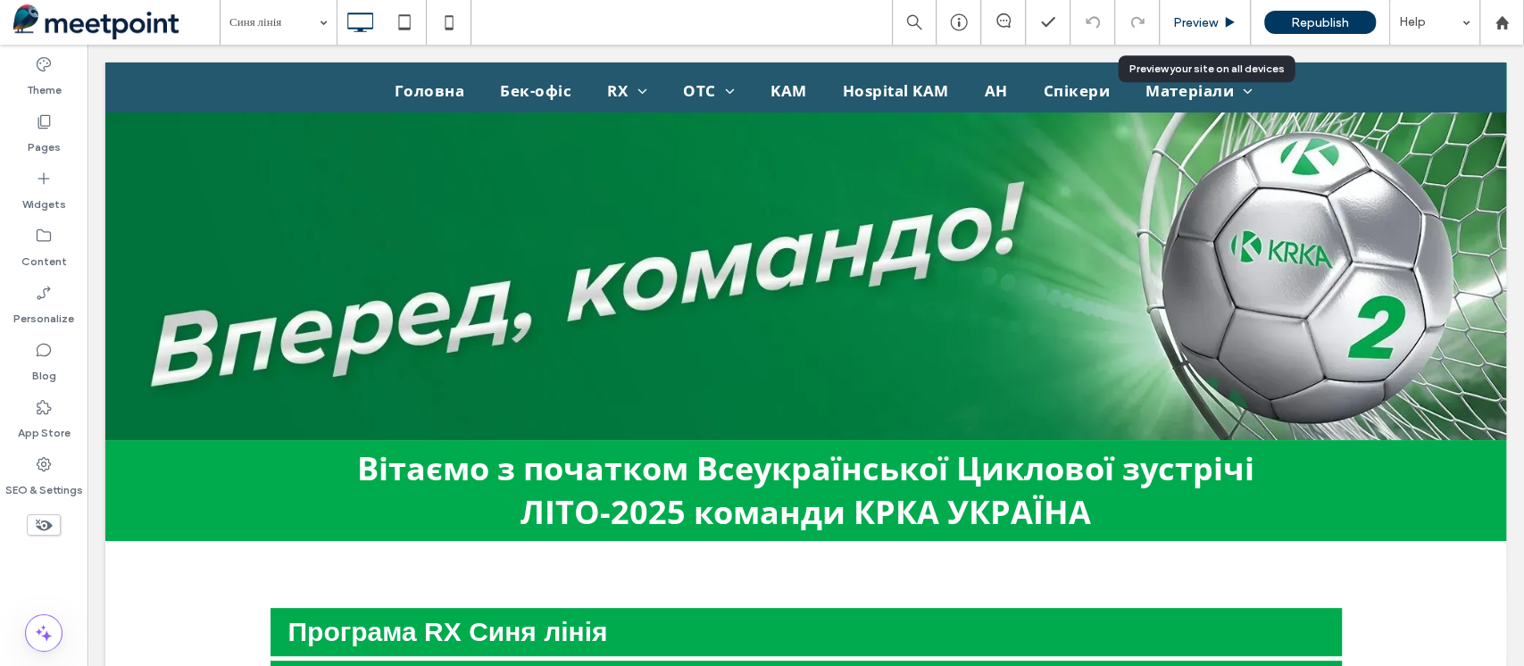
click at [1191, 29] on span "Preview" at bounding box center [1195, 22] width 45 height 15
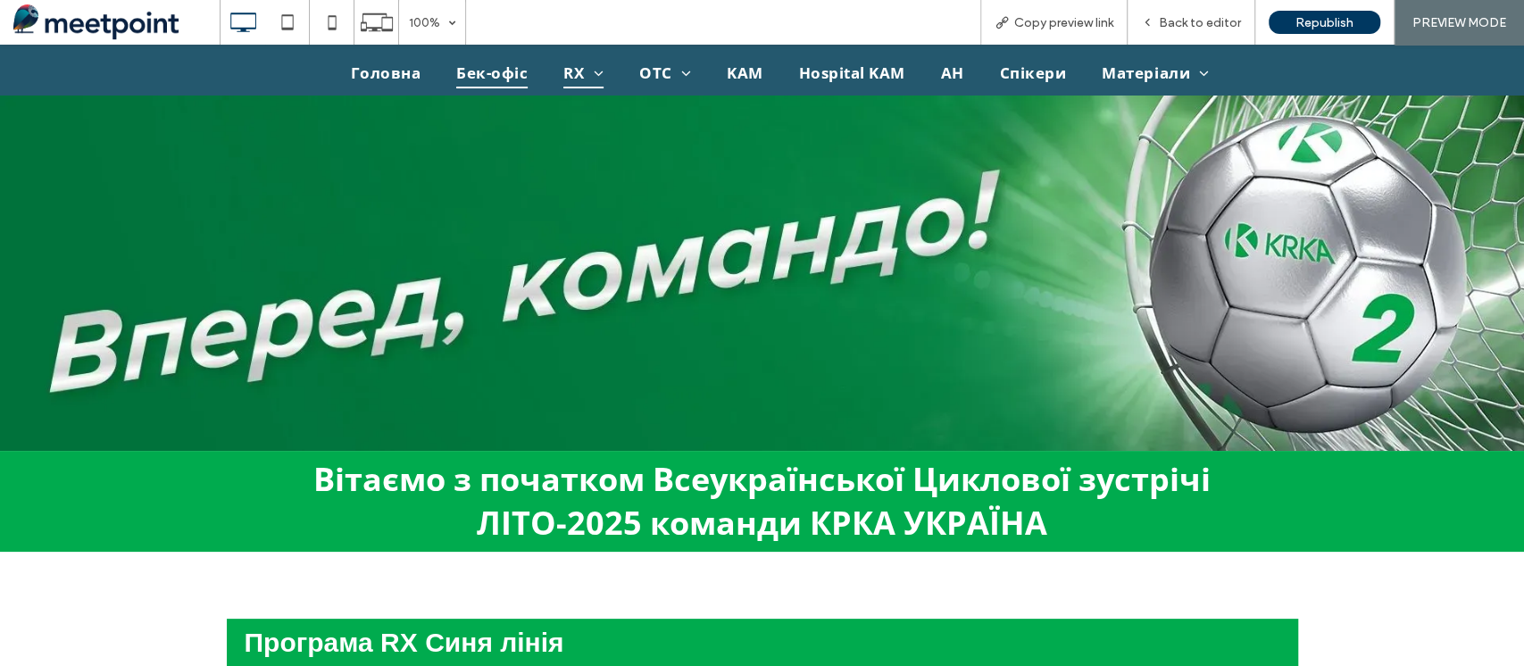
click at [505, 77] on span "Бек-офіс" at bounding box center [491, 73] width 71 height 30
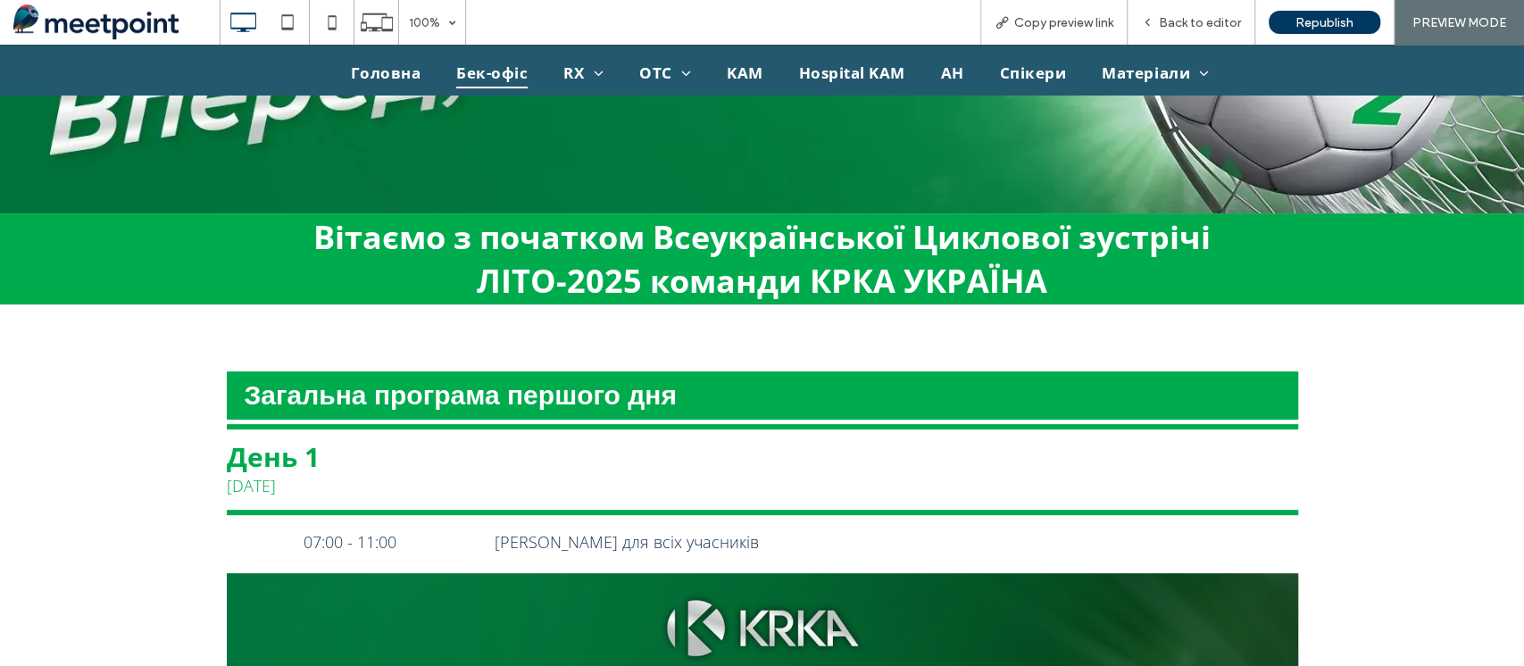
scroll to position [351, 0]
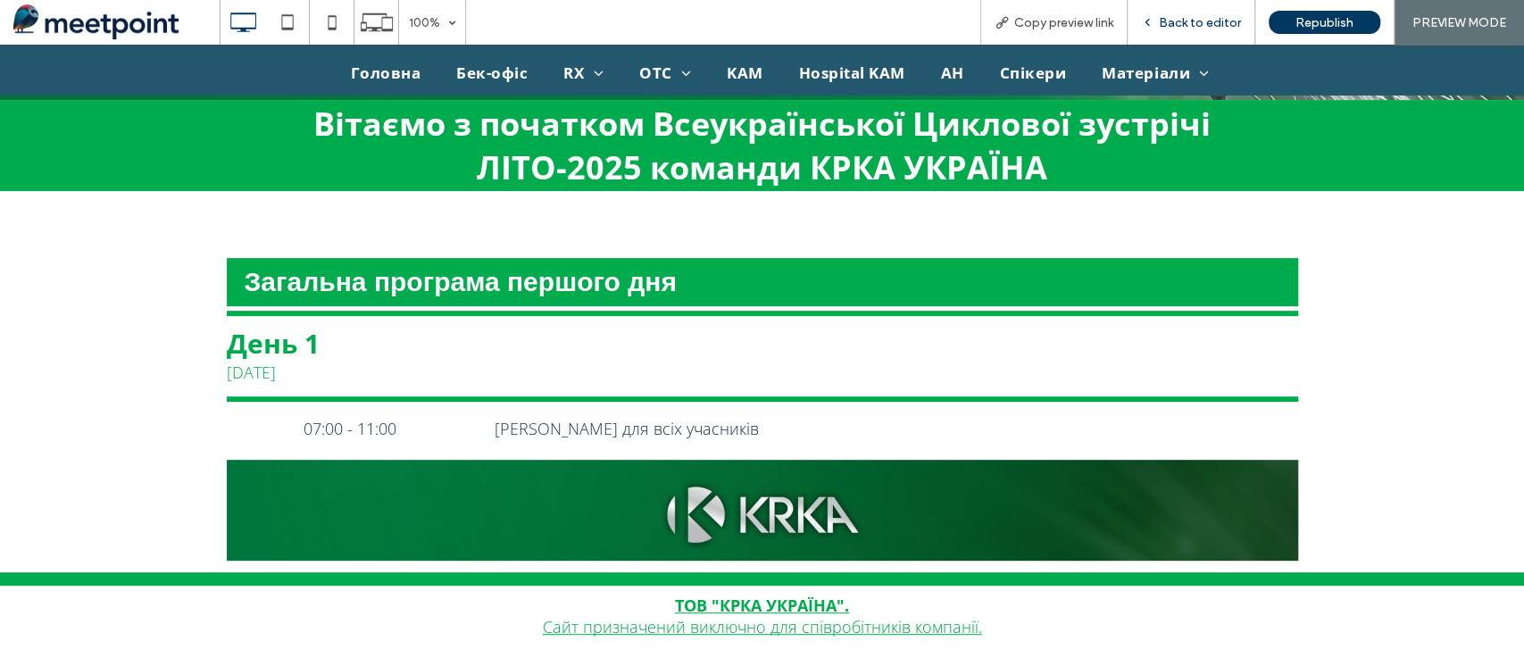
click at [1210, 22] on span "Back to editor" at bounding box center [1200, 22] width 82 height 15
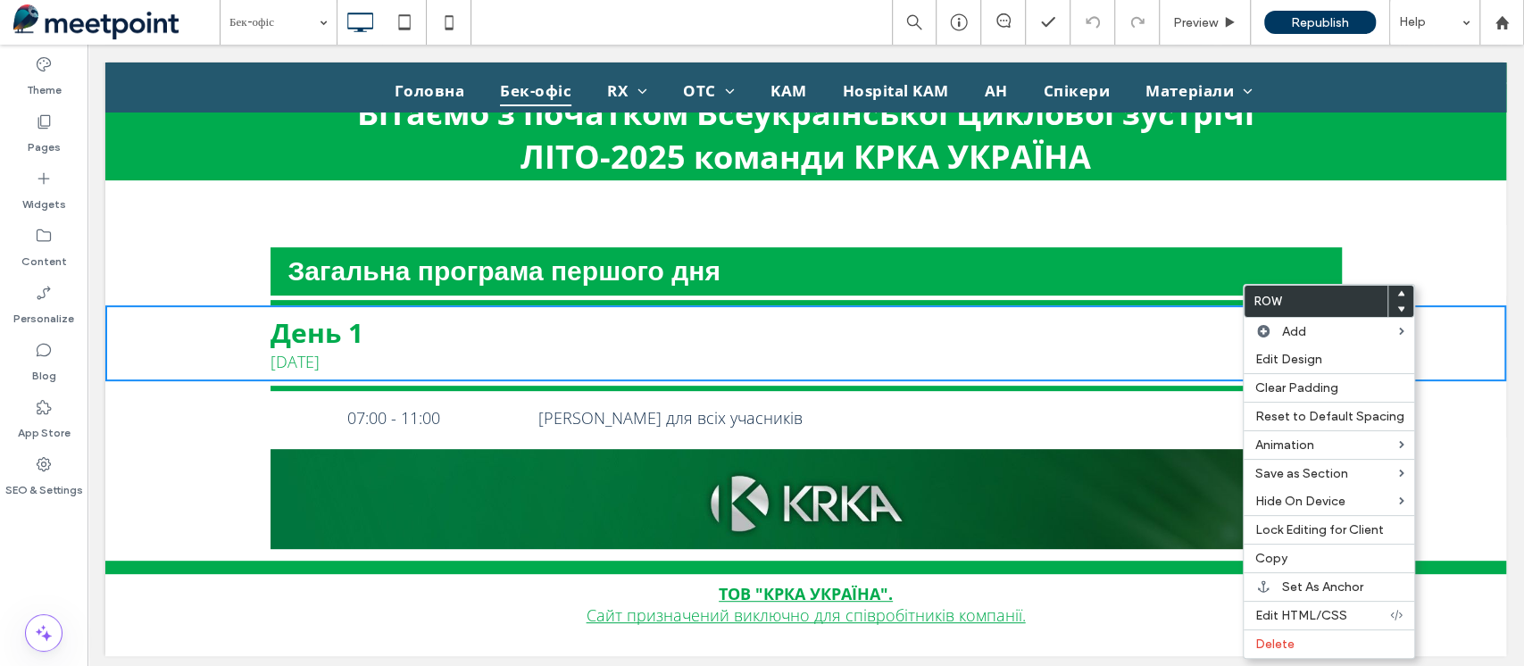
click at [1003, 381] on div "Click To Paste" at bounding box center [807, 386] width 1072 height 10
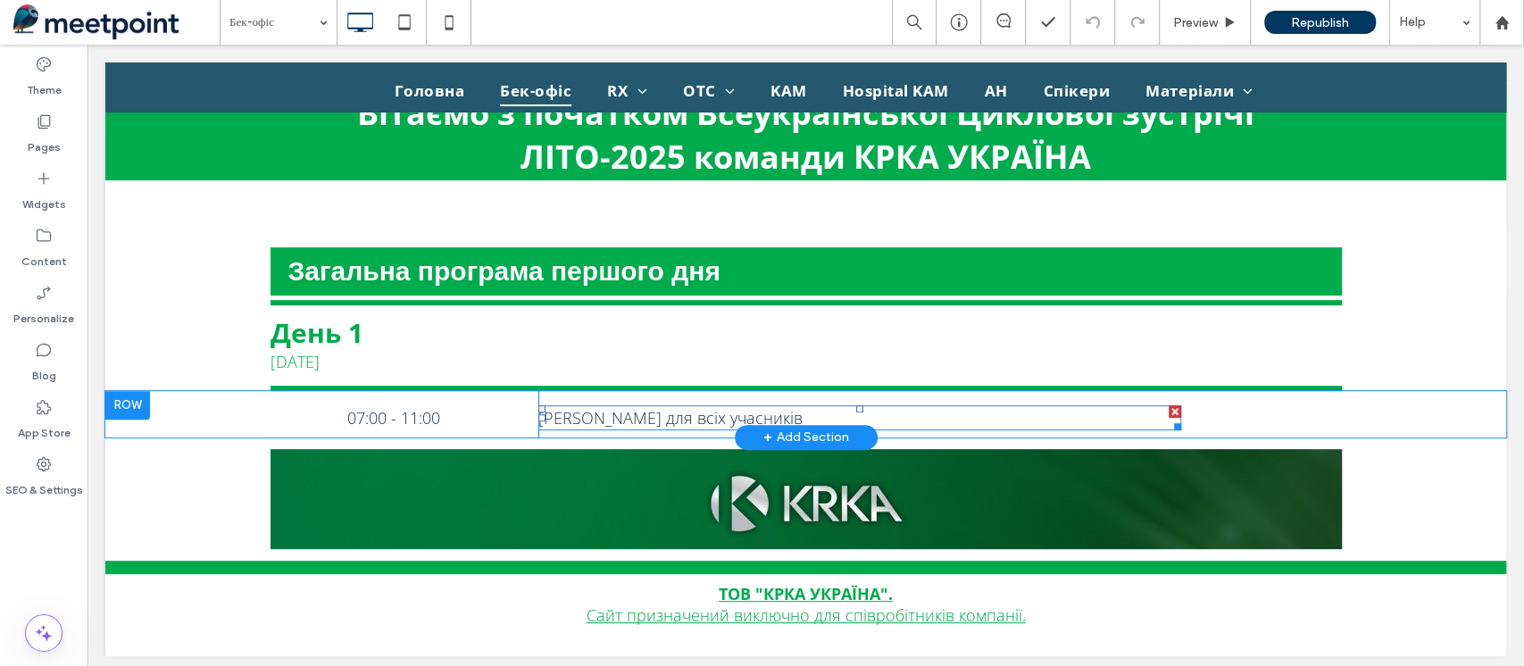
click at [898, 418] on p "[PERSON_NAME] для всіх учасників" at bounding box center [860, 417] width 643 height 21
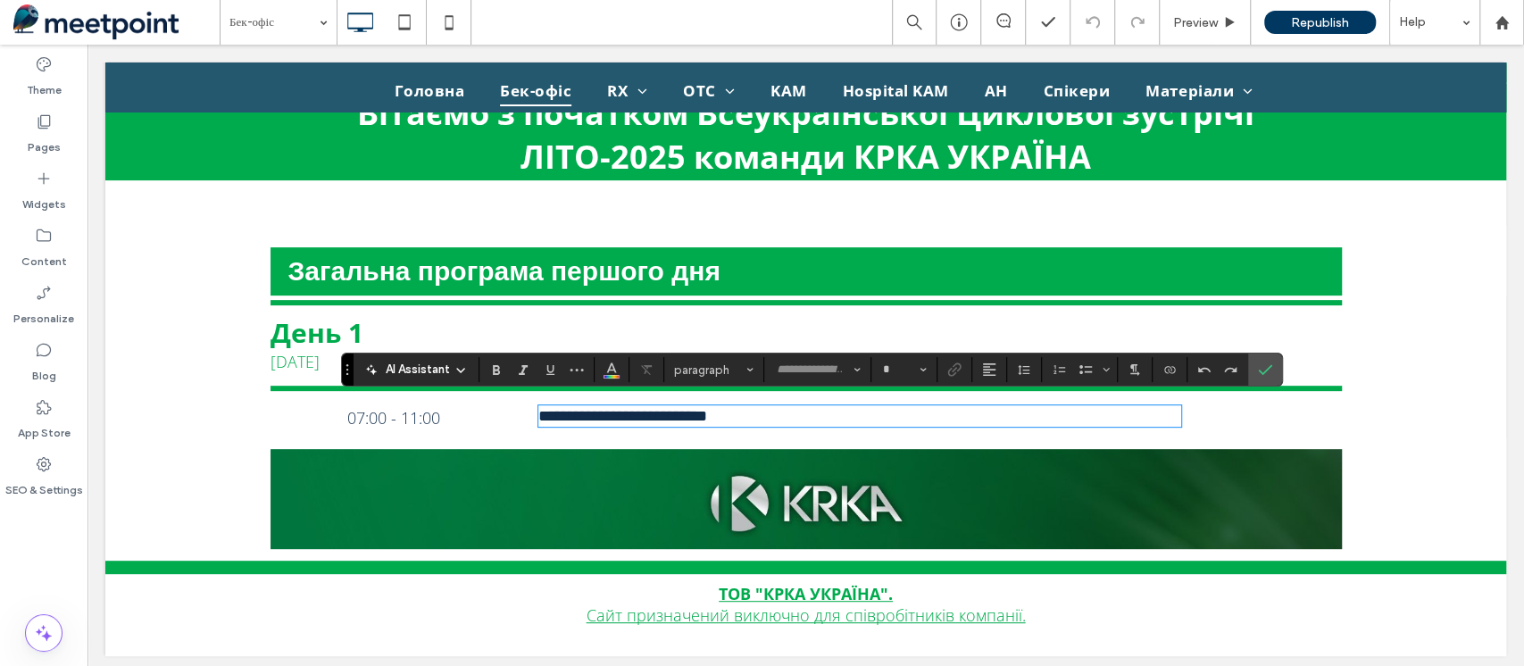
type input "*********"
type input "**"
click at [245, 352] on div "День 1 [DATE] Click To Paste Row + Add Section" at bounding box center [805, 343] width 1401 height 76
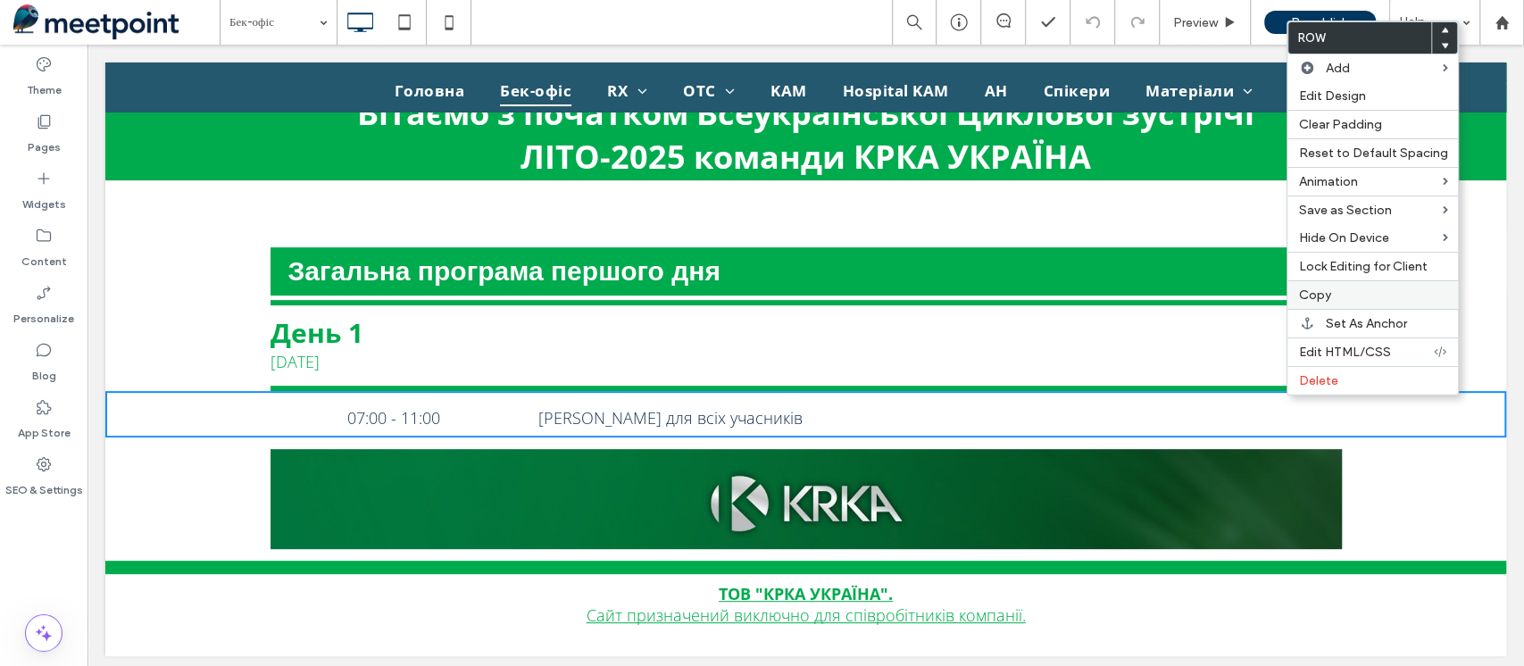
click at [1402, 285] on div "Copy" at bounding box center [1373, 294] width 171 height 29
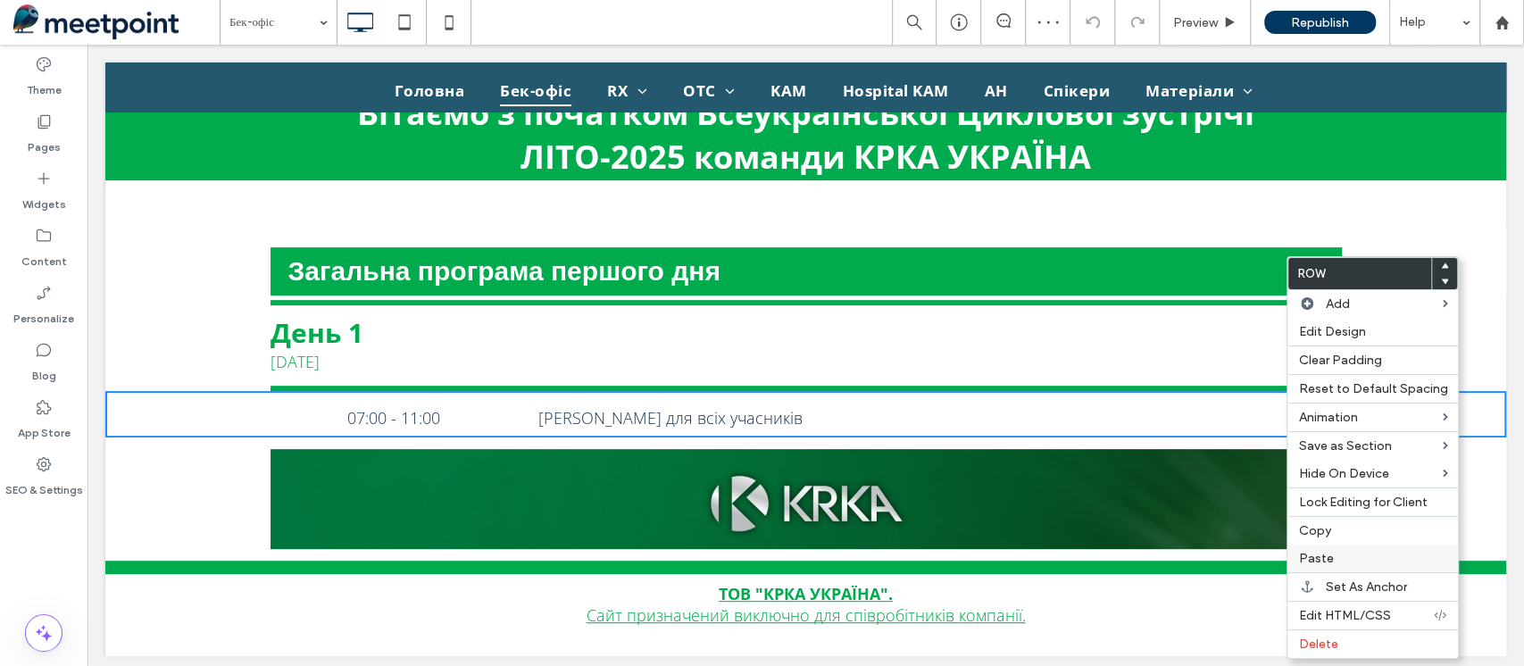
click at [1335, 554] on label "Paste" at bounding box center [1372, 558] width 149 height 15
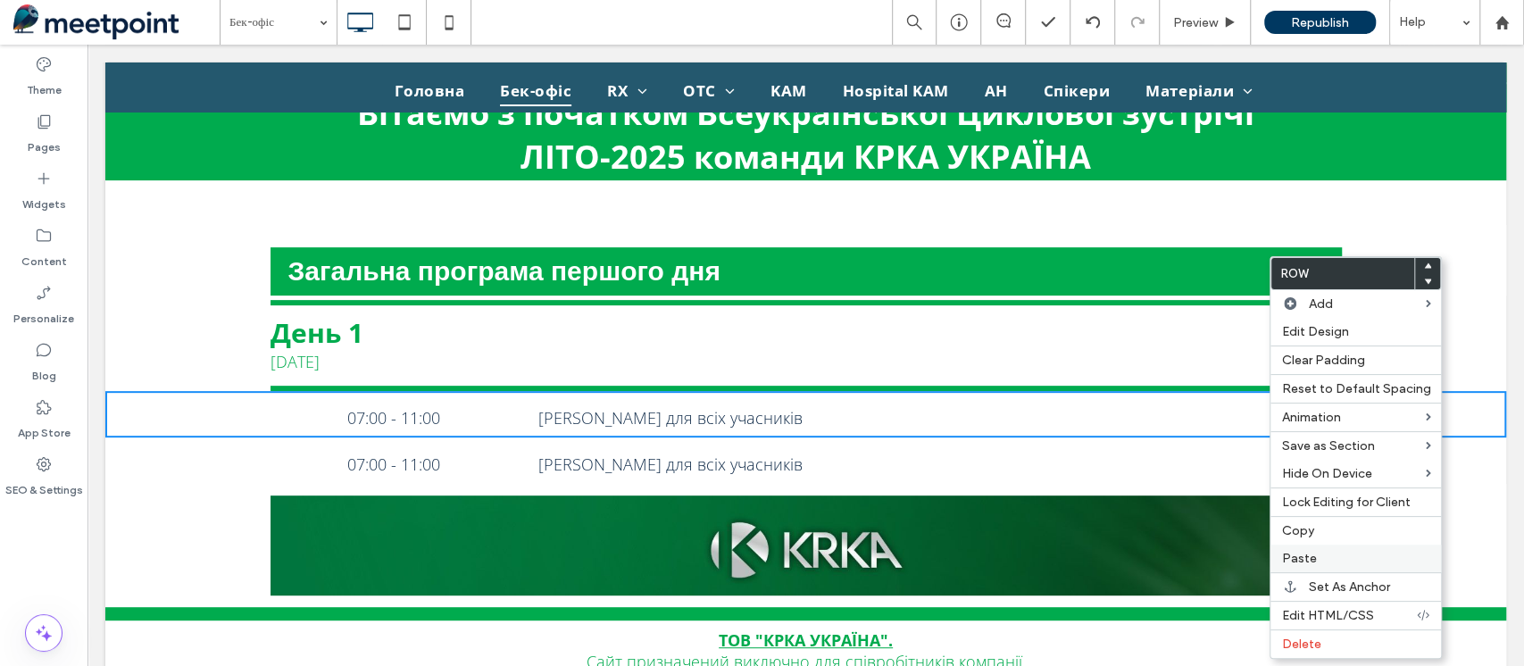
click at [1315, 554] on label "Paste" at bounding box center [1356, 558] width 149 height 15
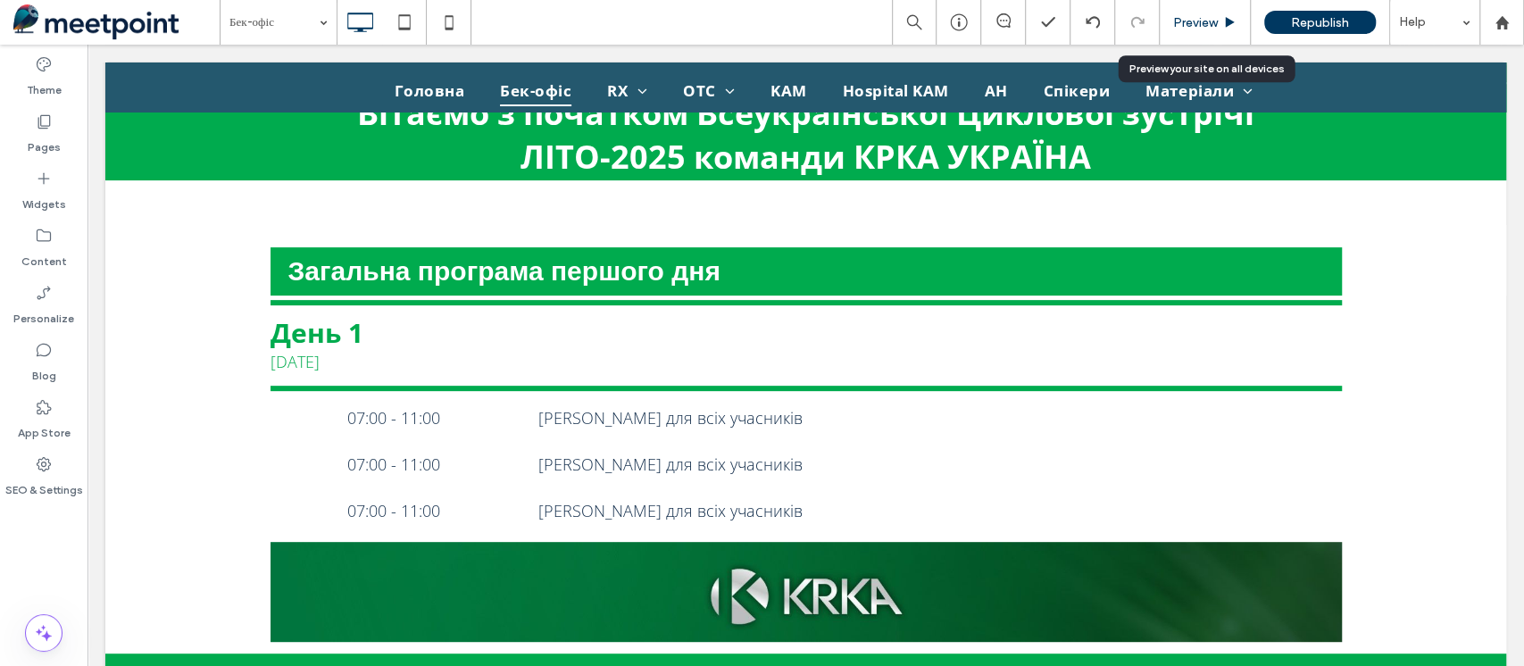
click at [1200, 21] on span "Preview" at bounding box center [1195, 22] width 45 height 15
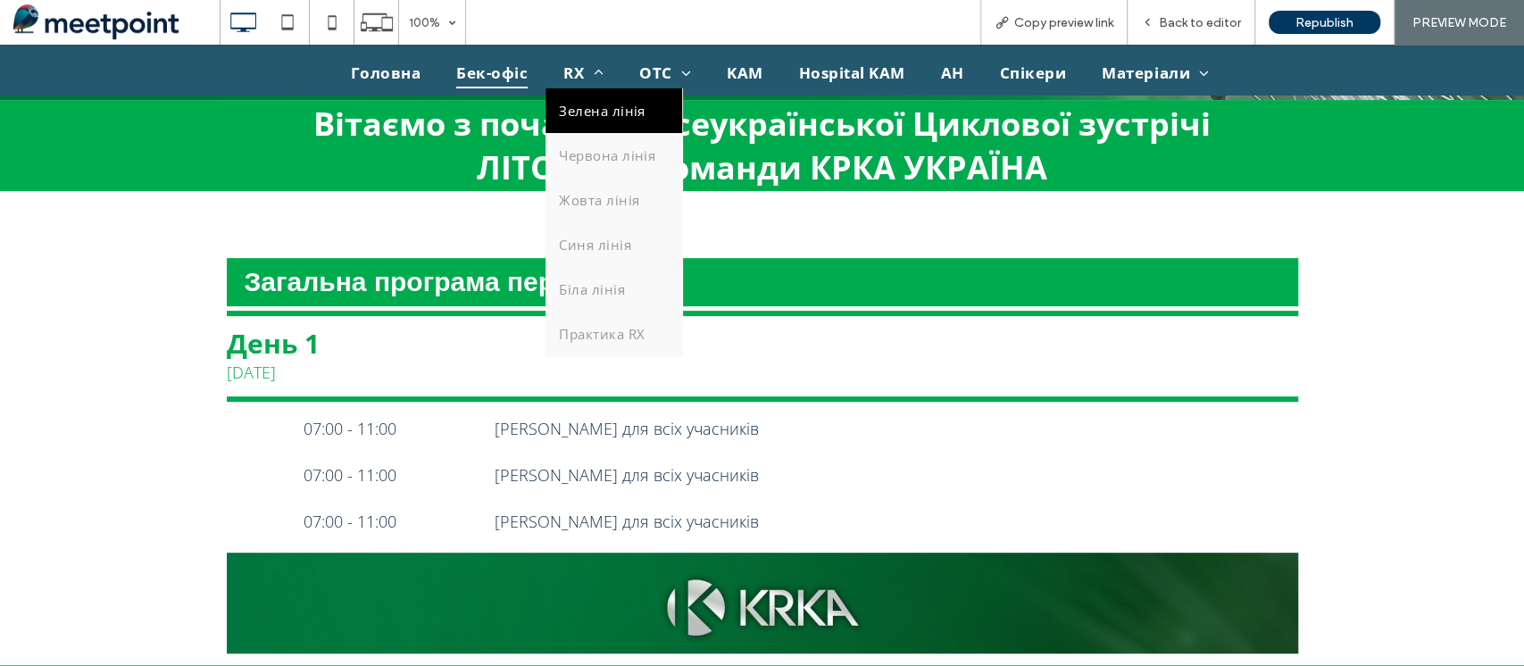
click at [607, 104] on span "Зелена лінія" at bounding box center [602, 111] width 86 height 18
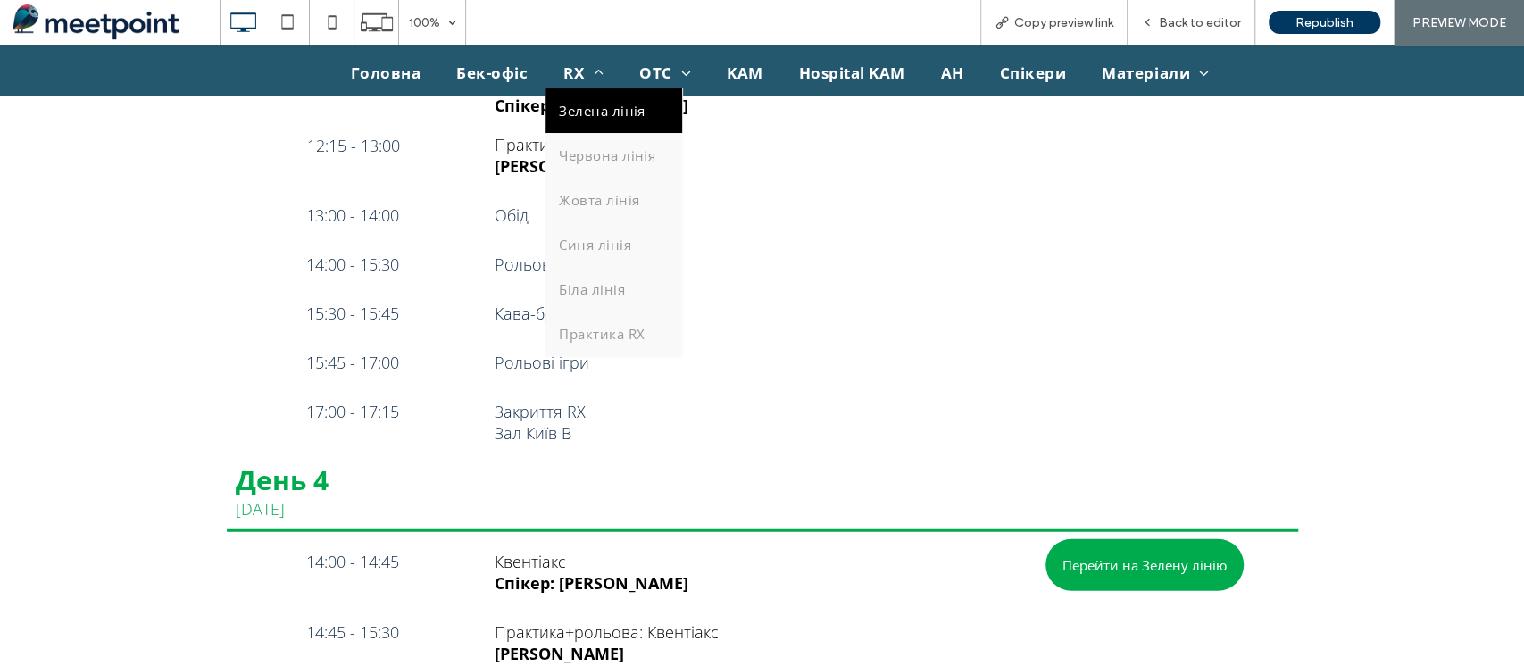
scroll to position [2953, 0]
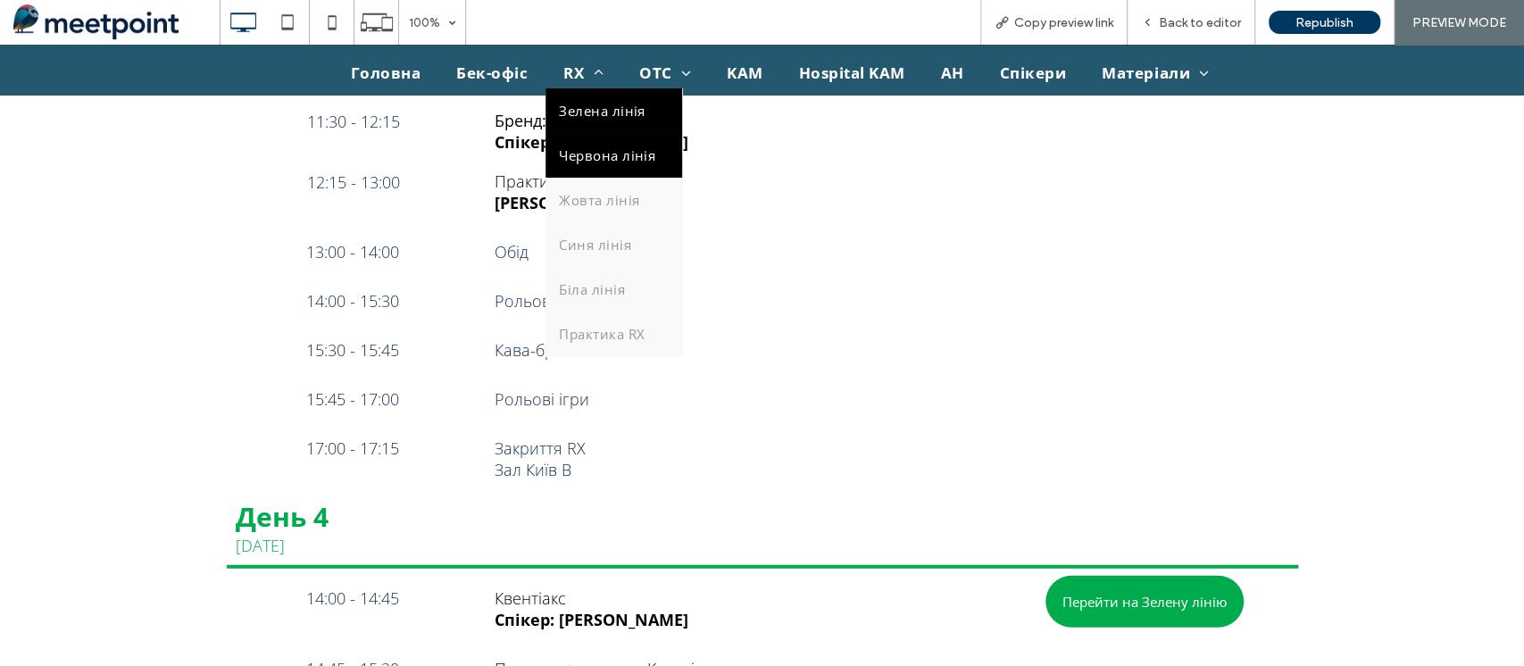
click at [622, 159] on span "Червона лінія" at bounding box center [607, 155] width 96 height 18
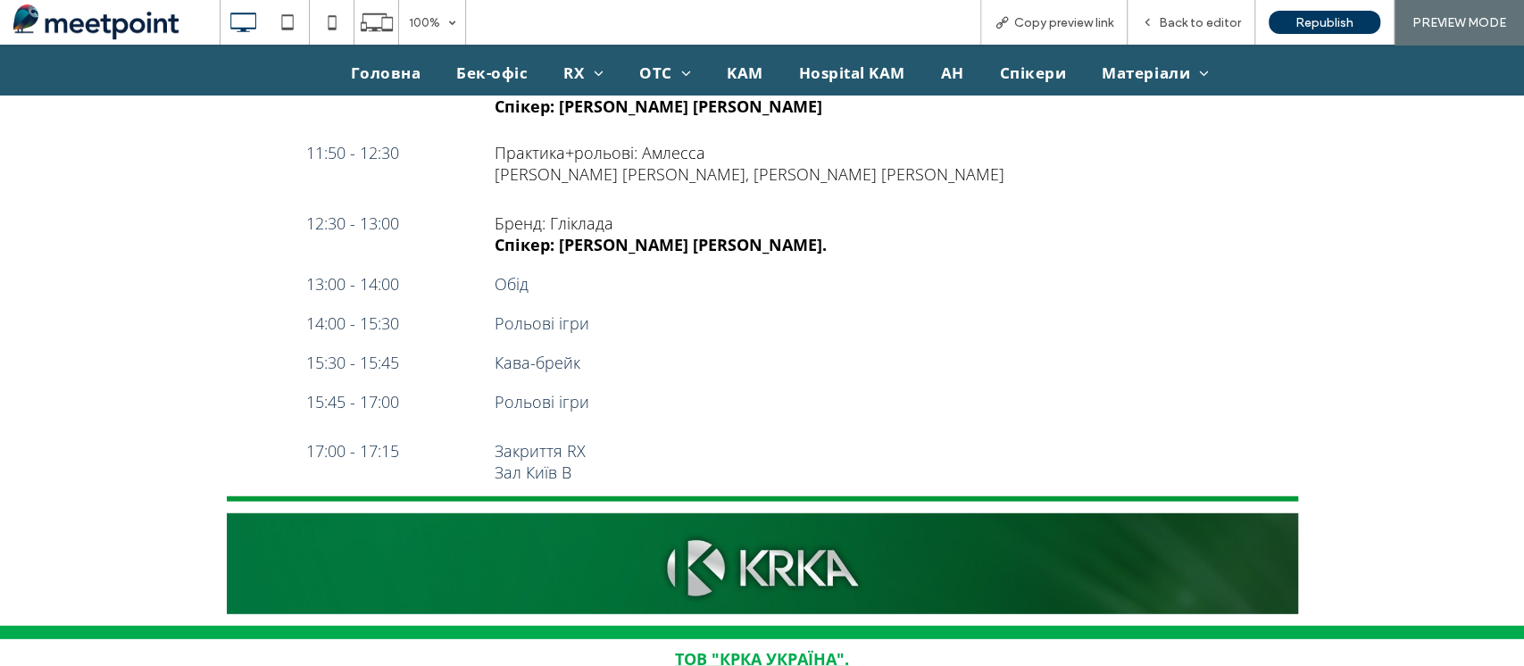
scroll to position [3223, 0]
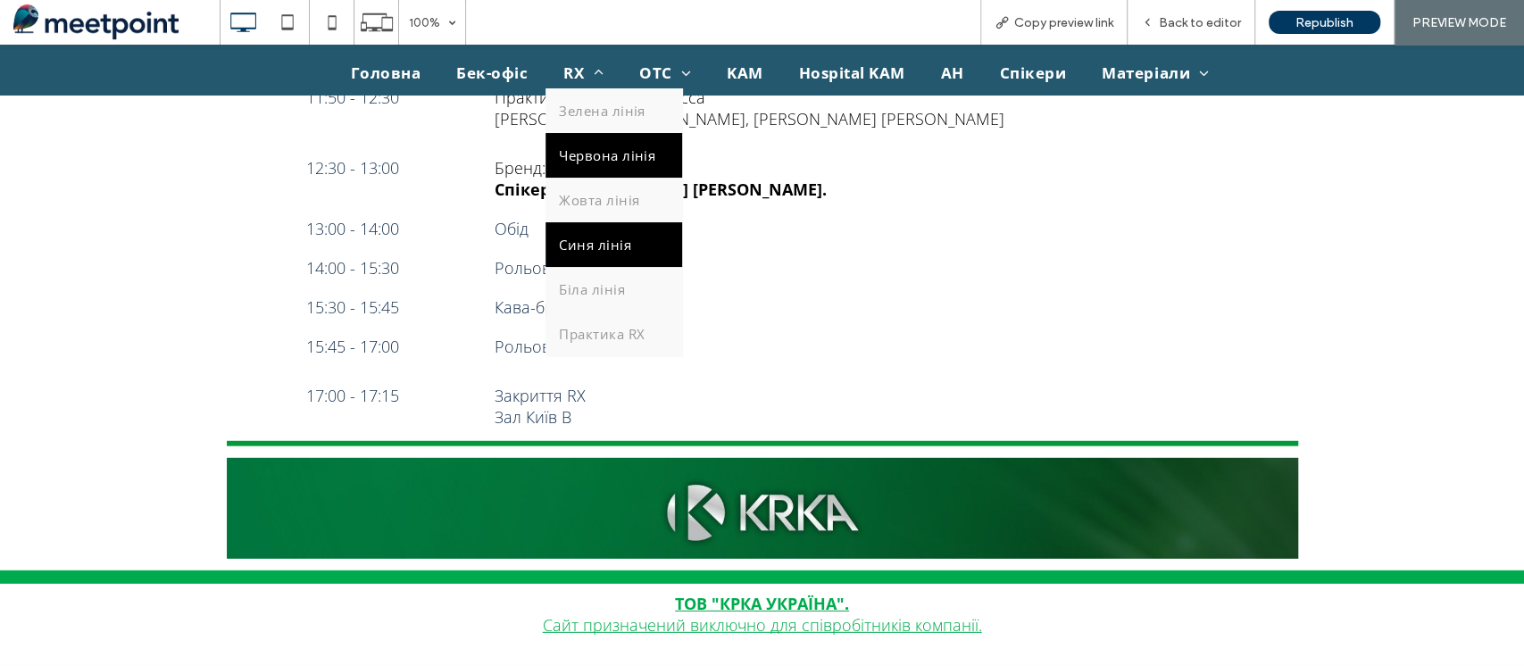
click at [621, 259] on link "Синя лінія" at bounding box center [614, 244] width 137 height 45
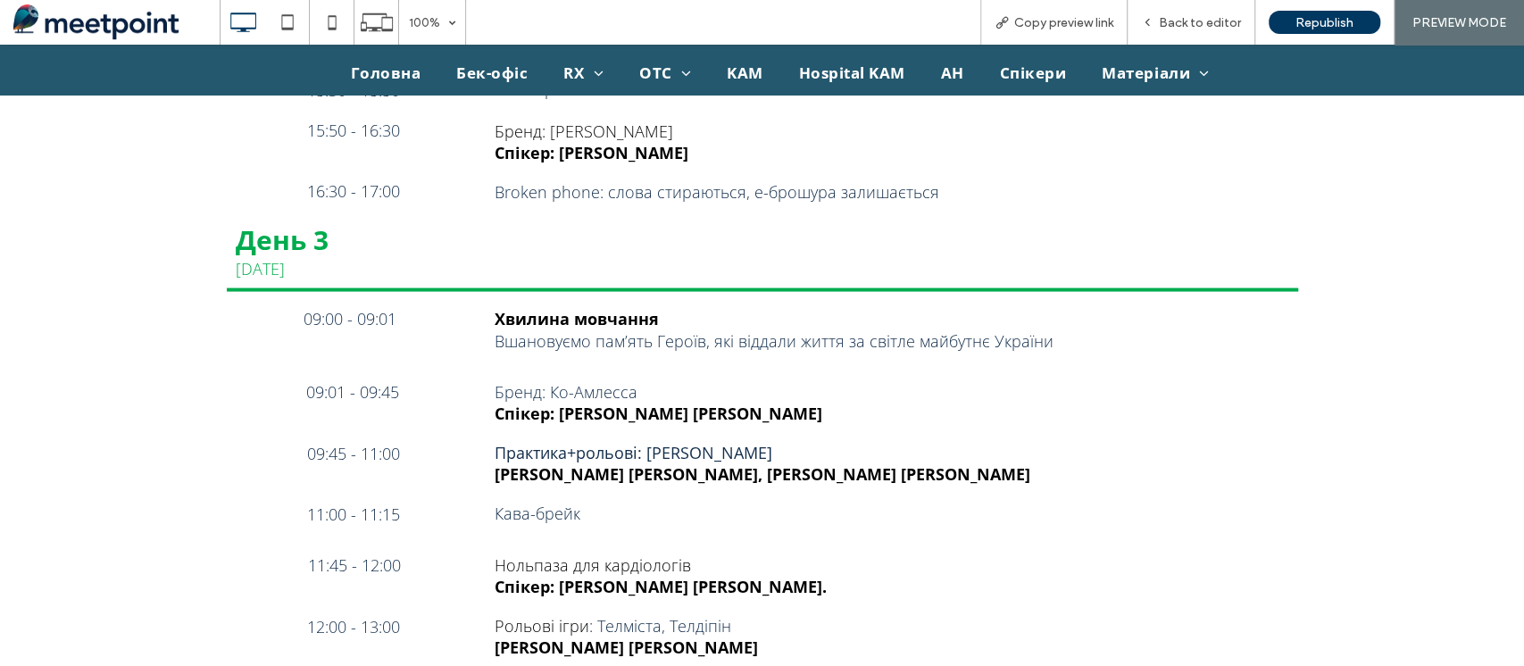
scroll to position [2329, 0]
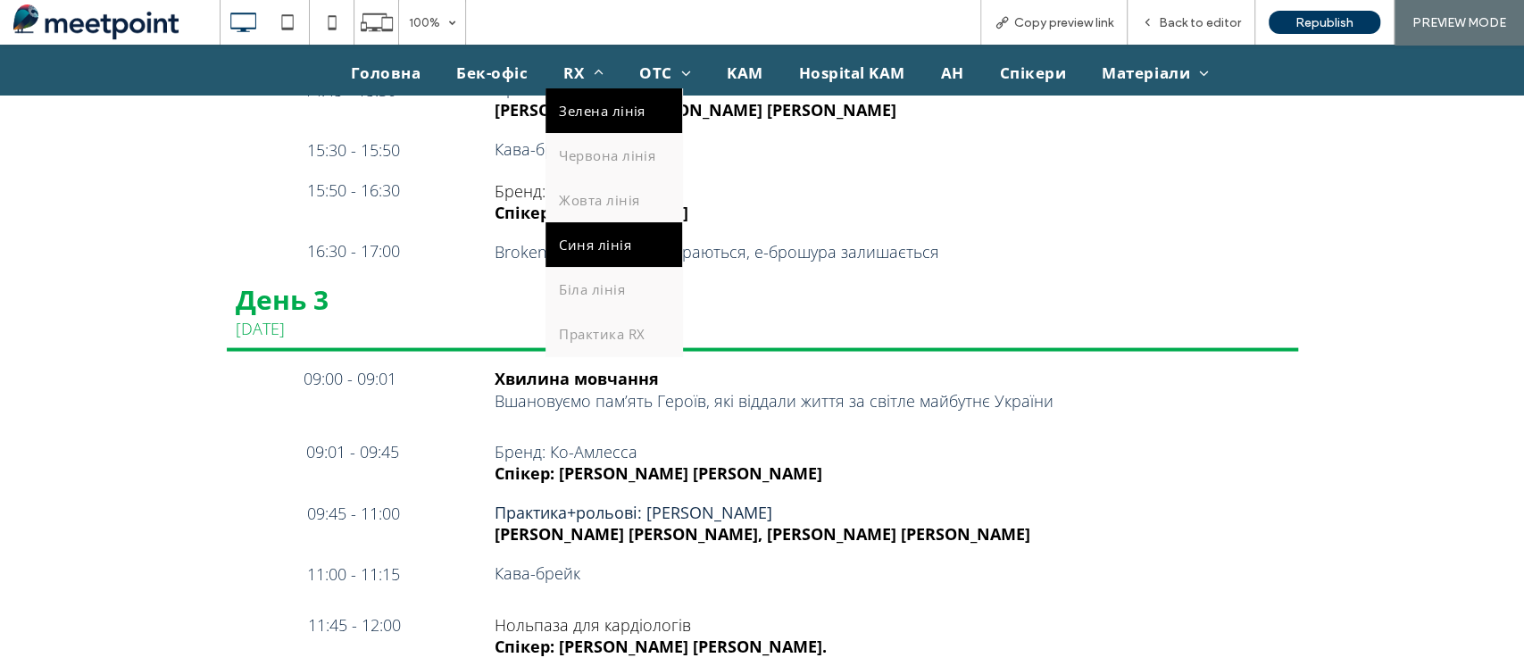
click at [629, 122] on link "Зелена лінія" at bounding box center [614, 110] width 137 height 45
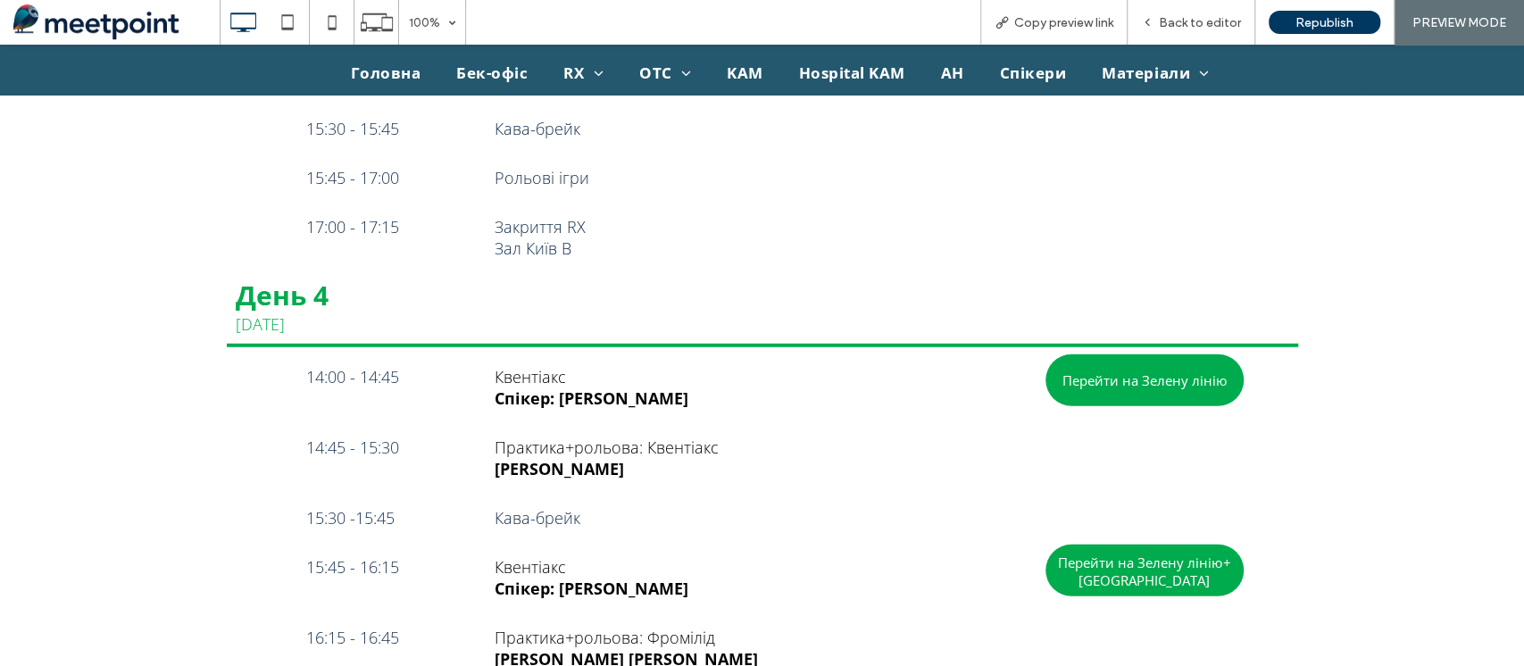
scroll to position [3072, 0]
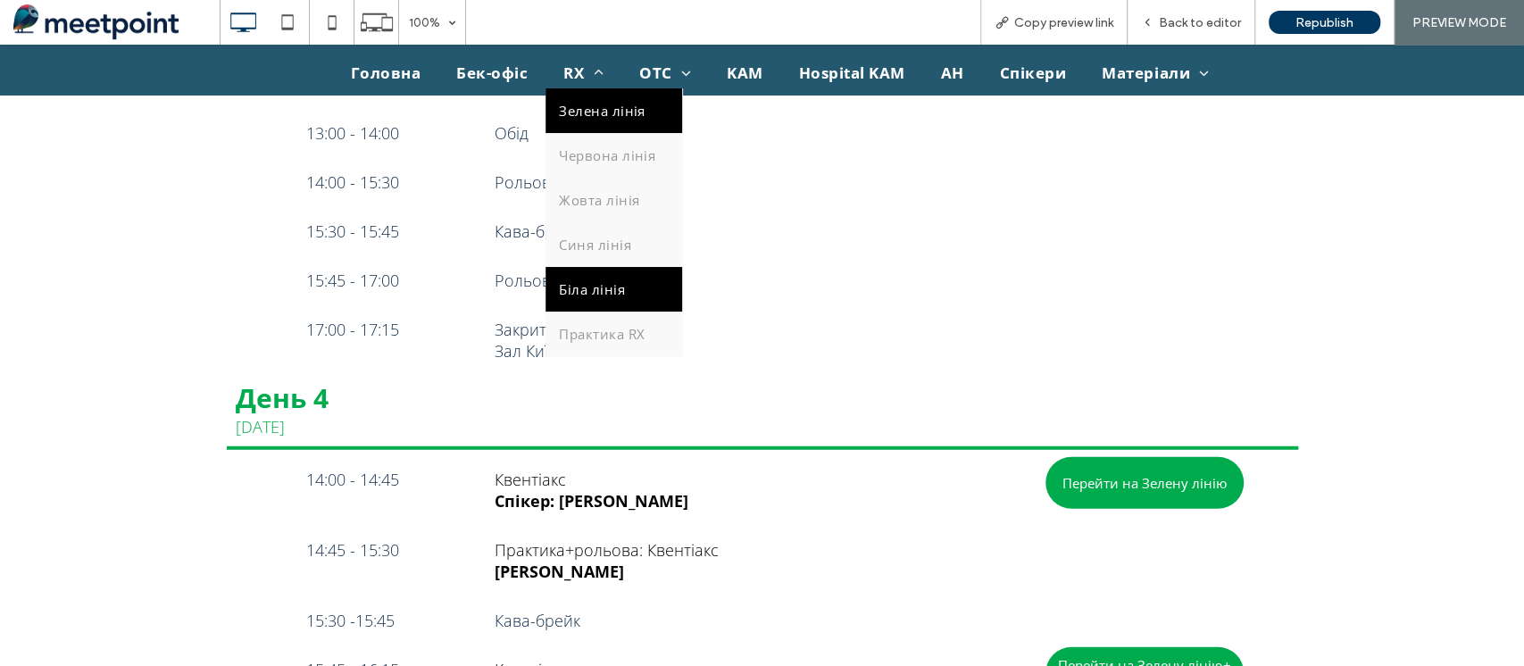
click at [595, 292] on span "Біла лінія" at bounding box center [592, 289] width 66 height 18
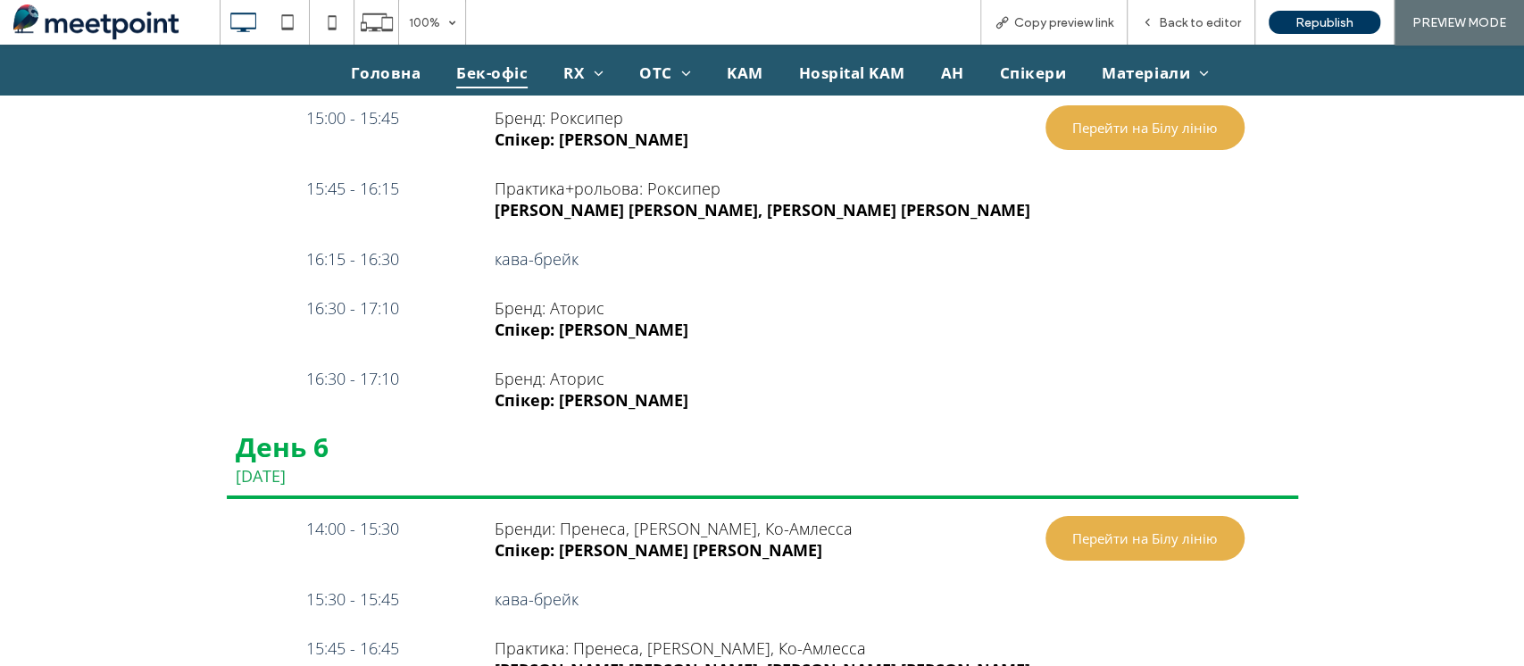
scroll to position [3962, 0]
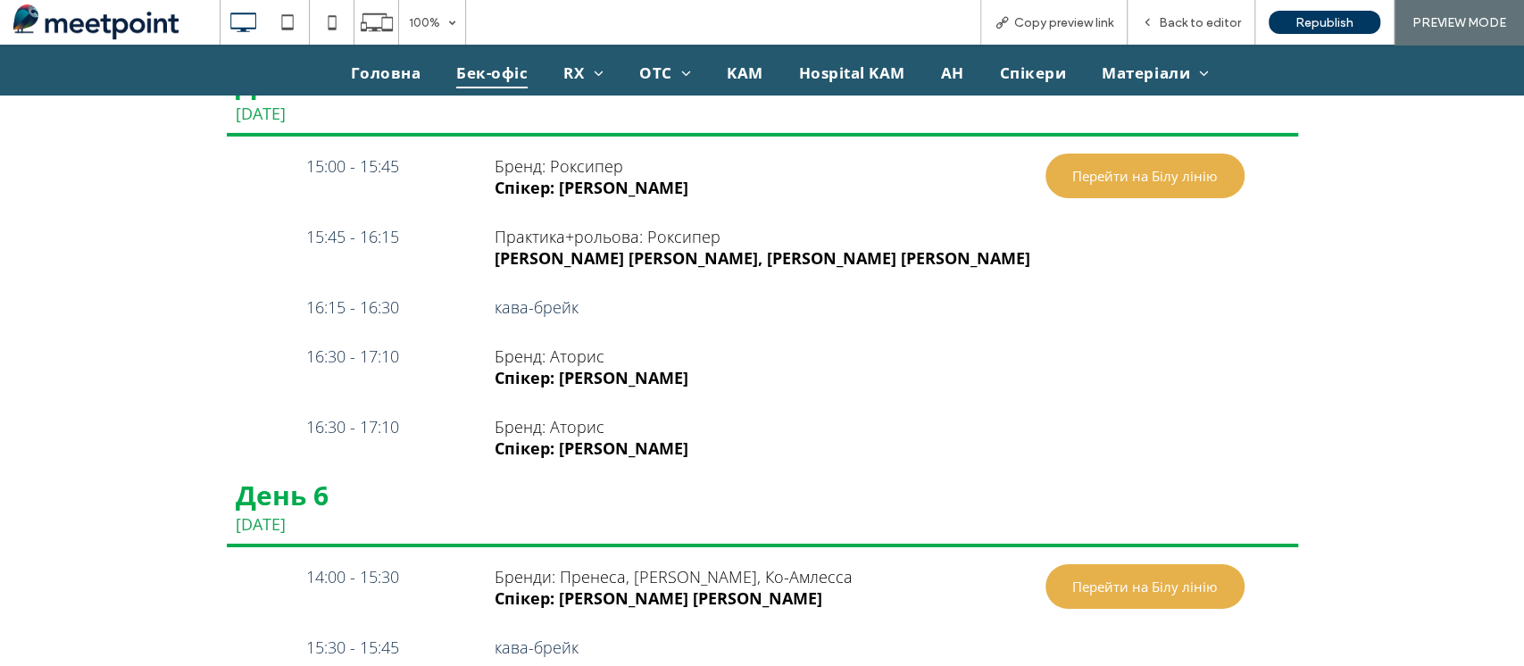
click at [488, 73] on span "Бек-офіс" at bounding box center [491, 73] width 71 height 30
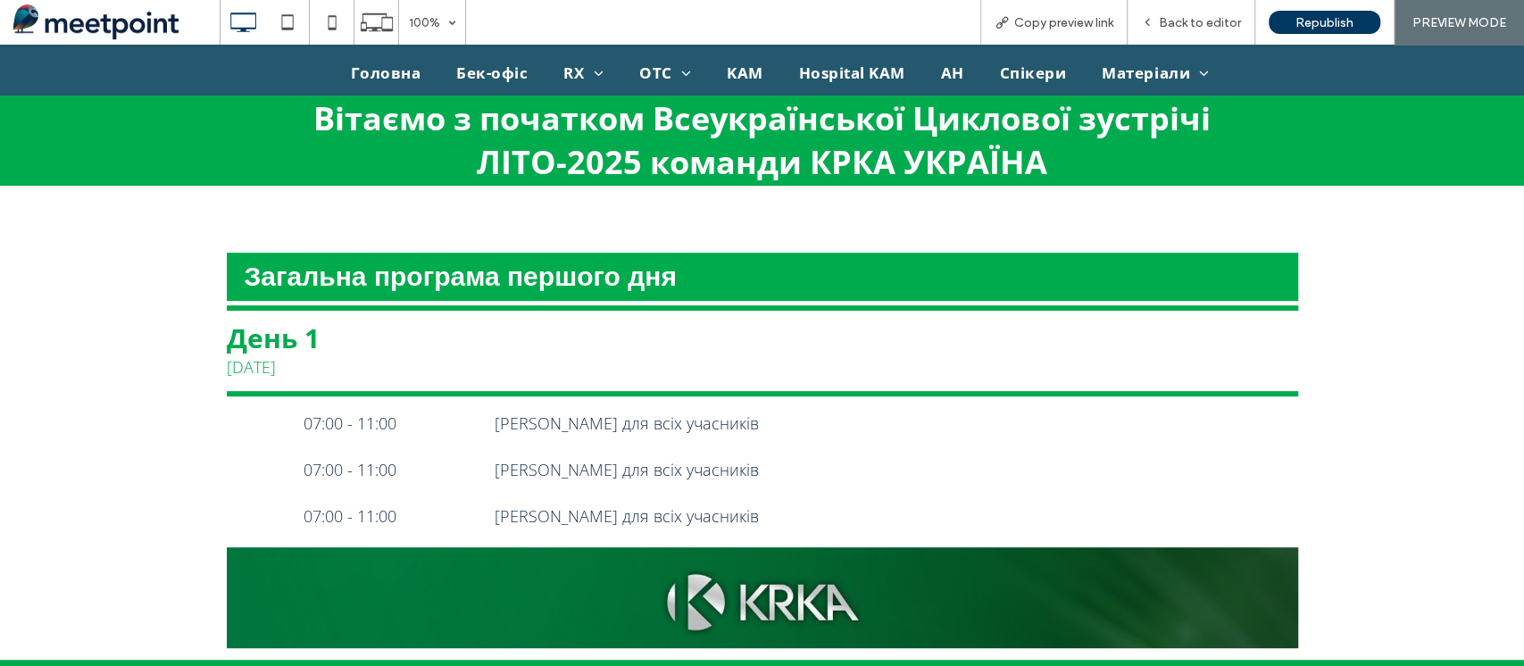
scroll to position [446, 0]
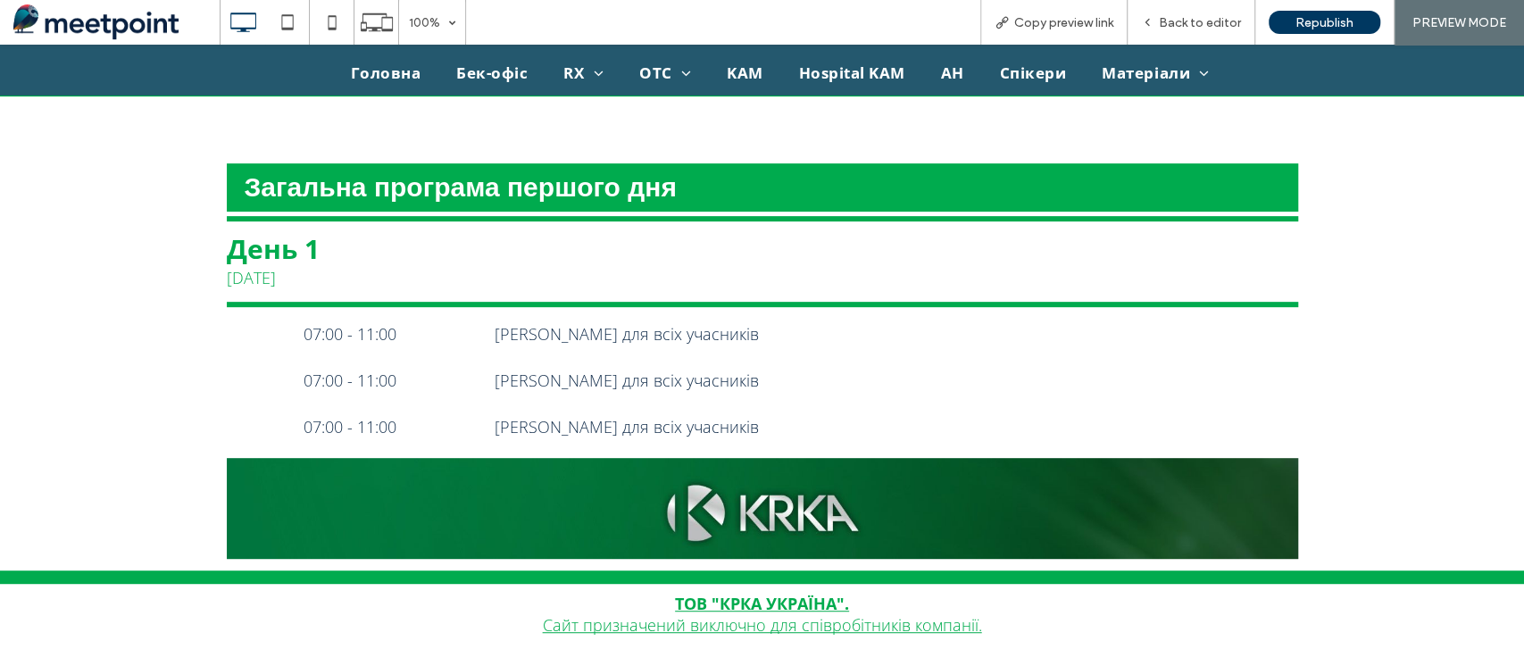
click at [717, 374] on p "[PERSON_NAME] для всіх учасників" at bounding box center [816, 380] width 643 height 21
click at [1190, 27] on span "Back to editor" at bounding box center [1200, 22] width 82 height 15
